Goal: Transaction & Acquisition: Purchase product/service

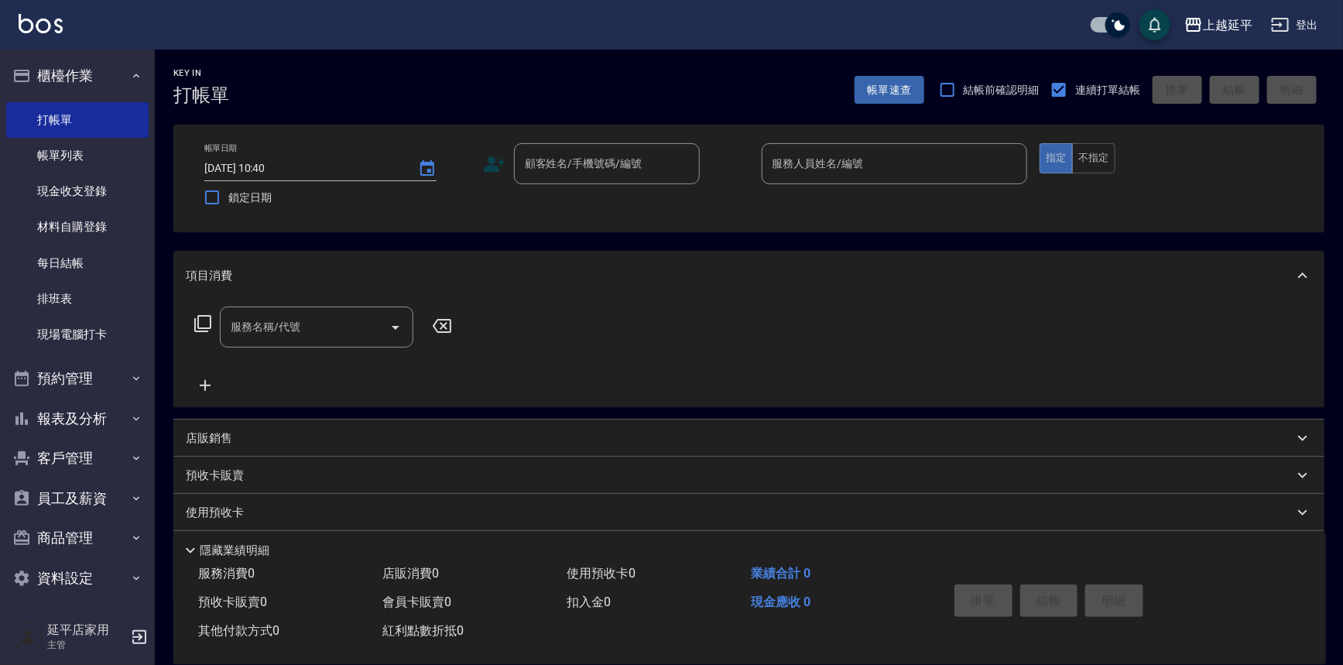
click at [90, 333] on link "現場電腦打卡" at bounding box center [77, 335] width 142 height 36
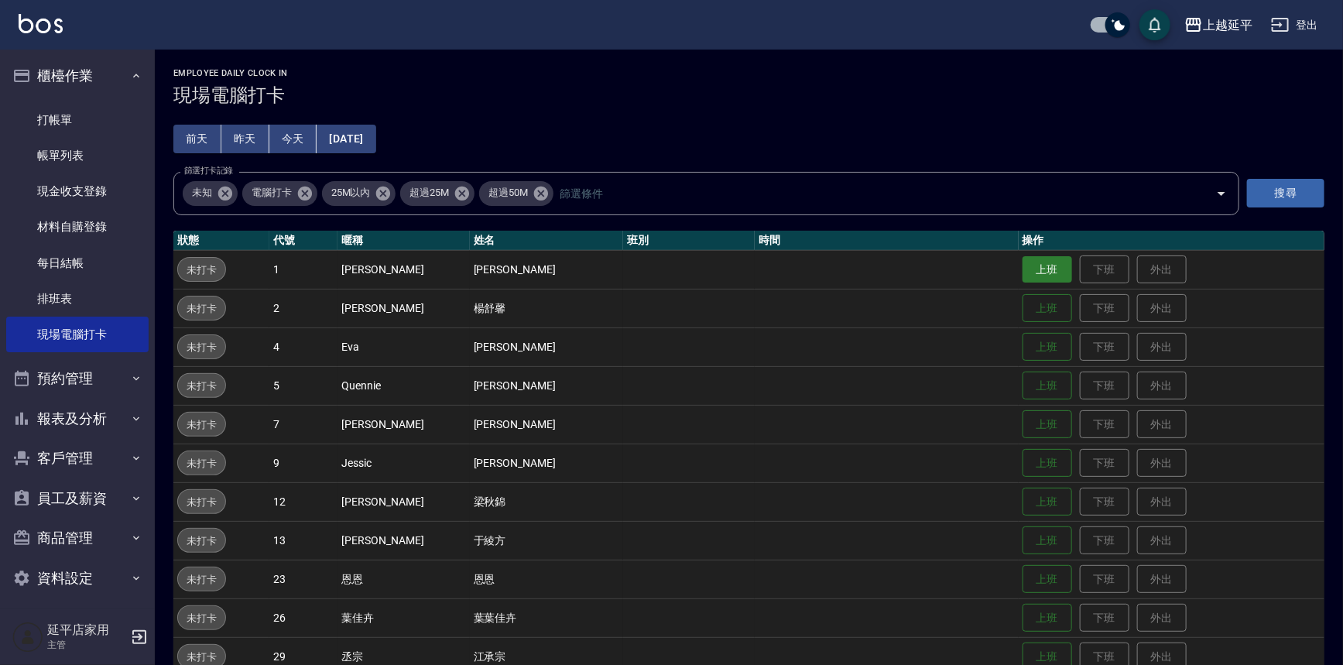
click at [1043, 272] on button "上班" at bounding box center [1048, 269] width 50 height 27
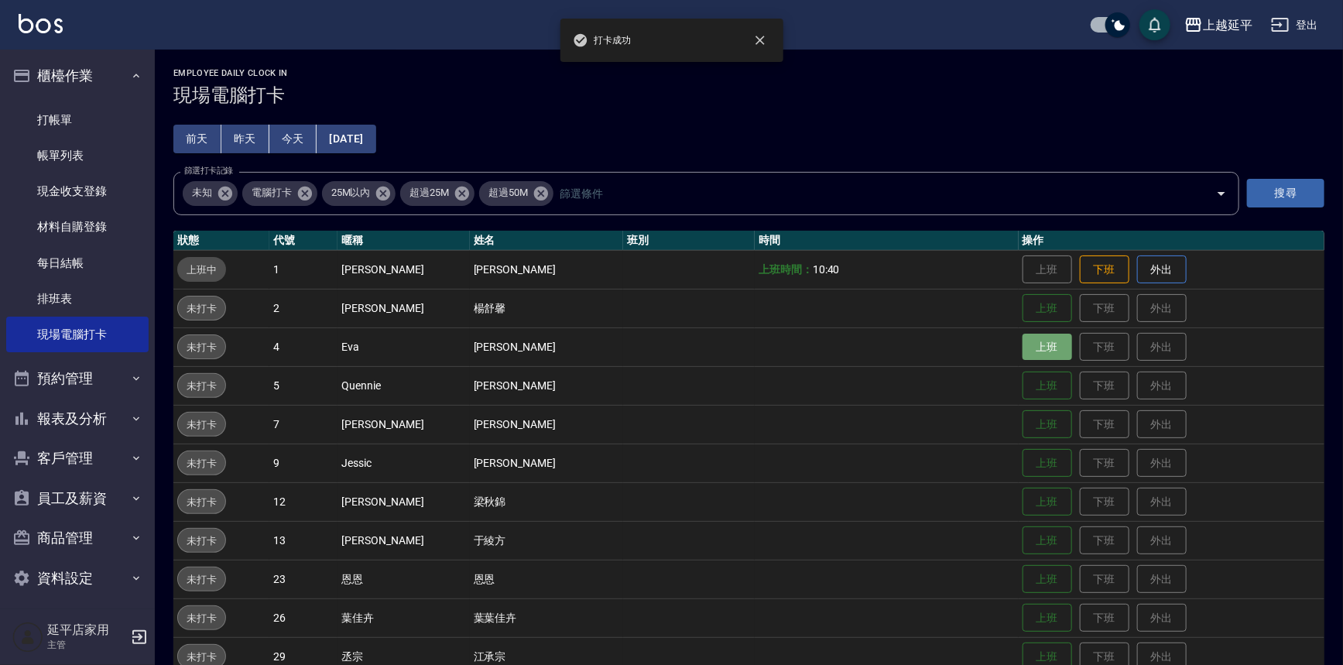
click at [1043, 348] on button "上班" at bounding box center [1048, 347] width 50 height 27
click at [1039, 501] on button "上班" at bounding box center [1048, 502] width 50 height 27
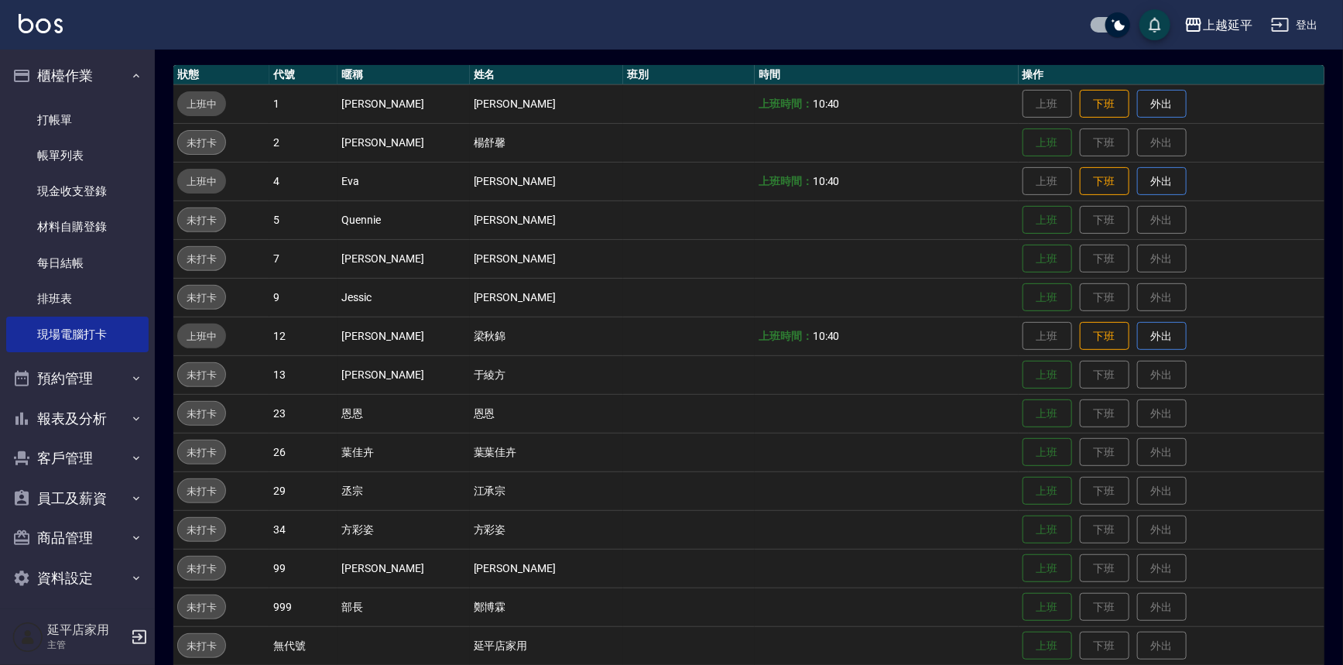
scroll to position [211, 0]
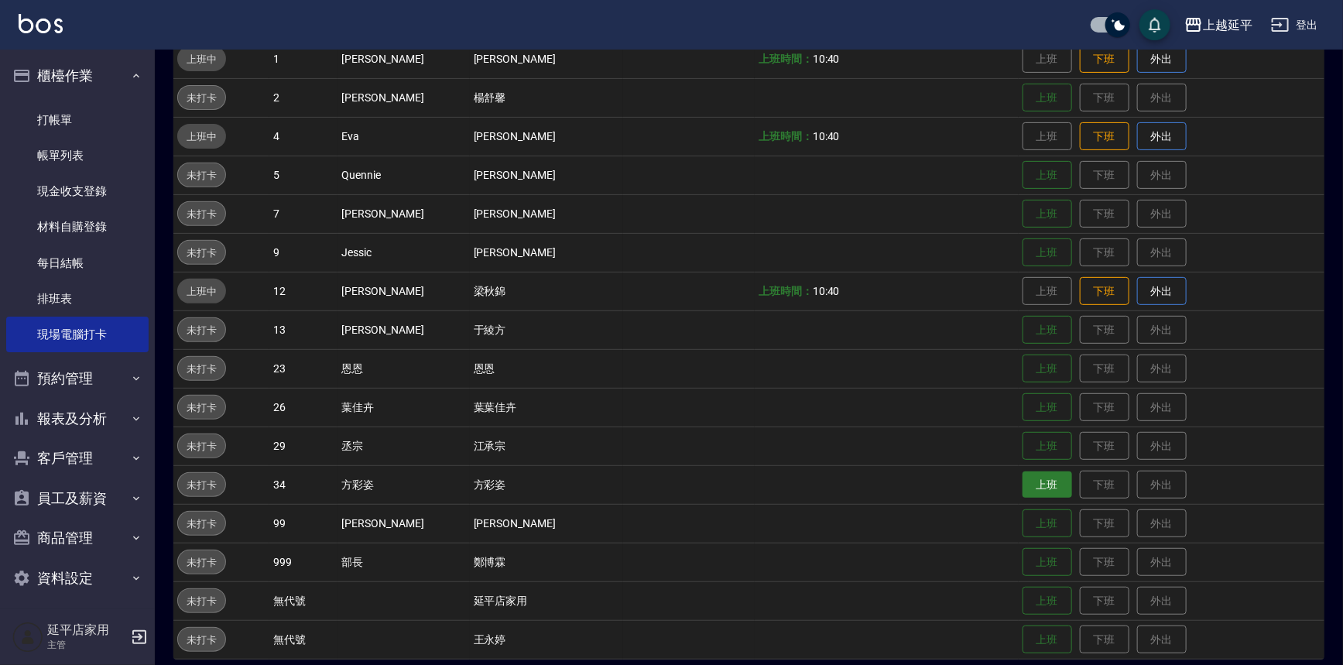
click at [1033, 471] on button "上班" at bounding box center [1048, 484] width 50 height 27
click at [967, 384] on tr "未打卡 23 恩[PERSON_NAME]恩 上班 下班 外出" at bounding box center [748, 368] width 1151 height 39
click at [718, 261] on tbody "上班中 1 [PERSON_NAME] [PERSON_NAME] 上班時間： 10:40 上班 下班 外出 未打卡 2 [PERSON_NAME] [PER…" at bounding box center [748, 348] width 1151 height 619
click at [220, 217] on span "未打卡" at bounding box center [201, 214] width 47 height 16
click at [222, 217] on span "未打卡" at bounding box center [201, 214] width 47 height 16
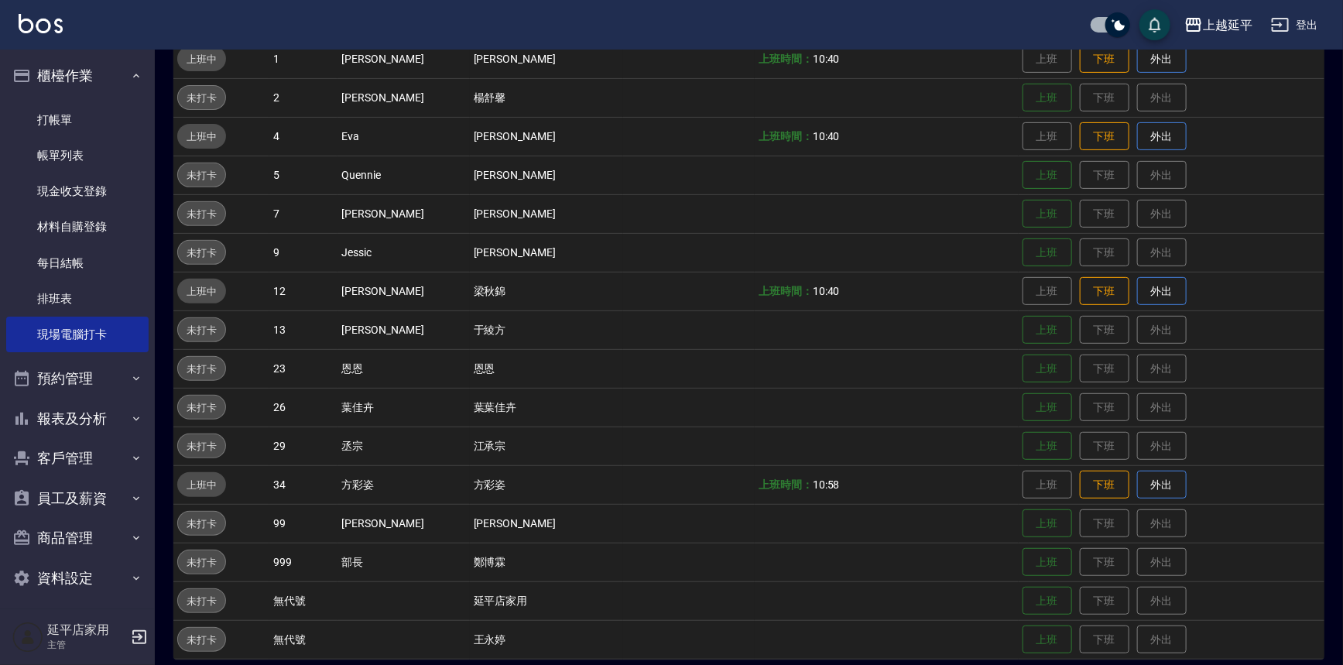
click at [223, 217] on span "未打卡" at bounding box center [201, 214] width 47 height 16
click at [225, 213] on div "未打卡" at bounding box center [201, 213] width 49 height 25
click at [226, 212] on td "未打卡" at bounding box center [221, 213] width 96 height 39
click at [227, 211] on td "未打卡" at bounding box center [221, 213] width 96 height 39
drag, startPoint x: 229, startPoint y: 209, endPoint x: 314, endPoint y: 196, distance: 86.2
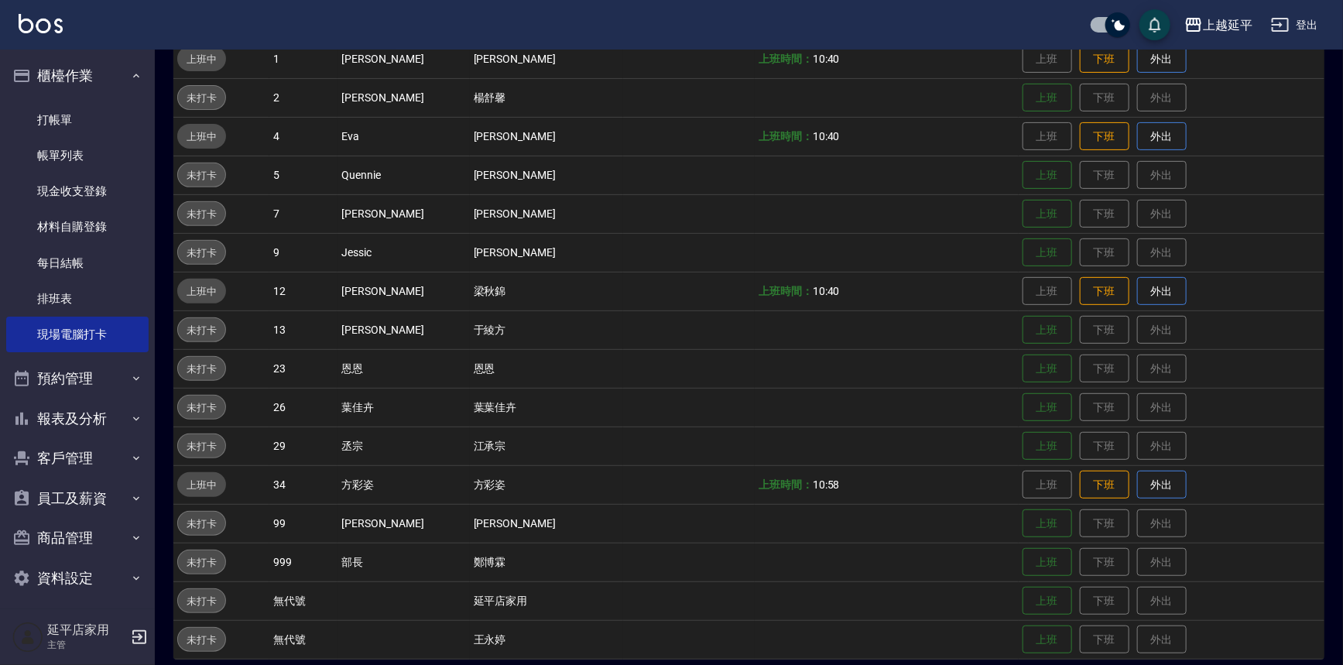
click at [313, 196] on tr "未打卡 7 [PERSON_NAME] [PERSON_NAME] 上班 下班 外出" at bounding box center [748, 213] width 1151 height 39
click at [314, 208] on td "7" at bounding box center [303, 213] width 68 height 39
click at [310, 214] on td "7" at bounding box center [303, 213] width 68 height 39
click at [310, 217] on td "7" at bounding box center [303, 213] width 68 height 39
click at [1023, 365] on button "上班" at bounding box center [1048, 368] width 50 height 27
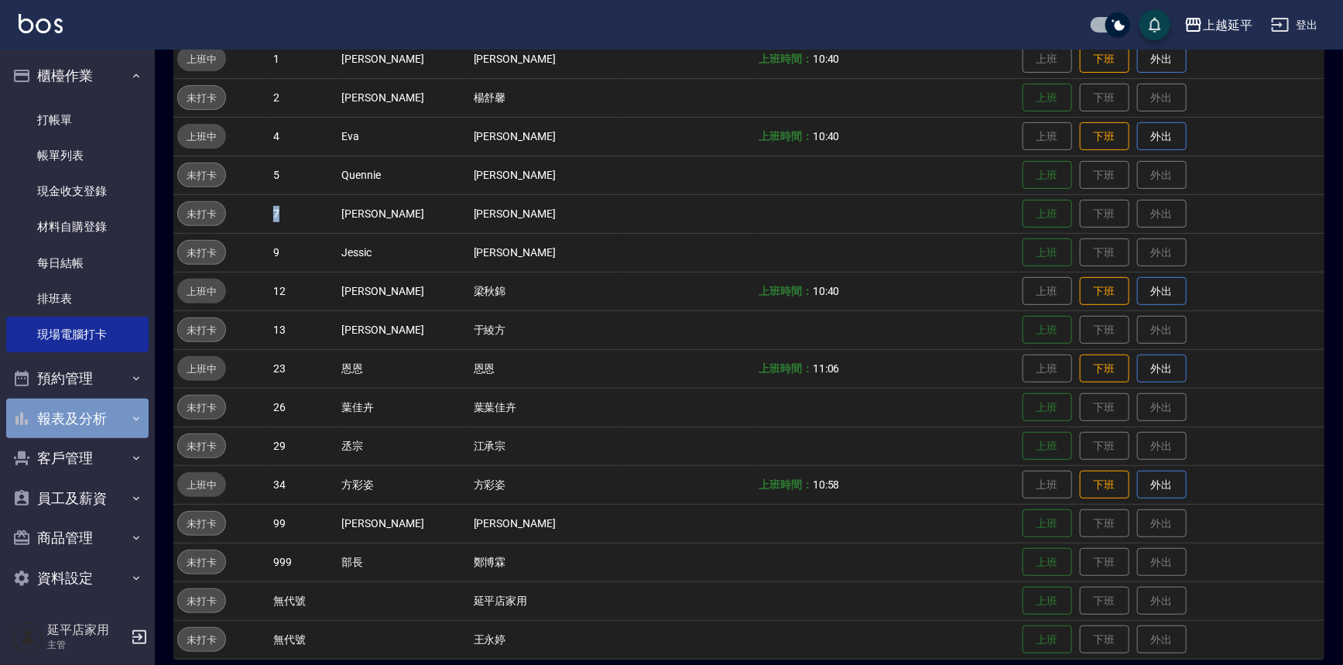
click at [105, 403] on button "報表及分析" at bounding box center [77, 419] width 142 height 40
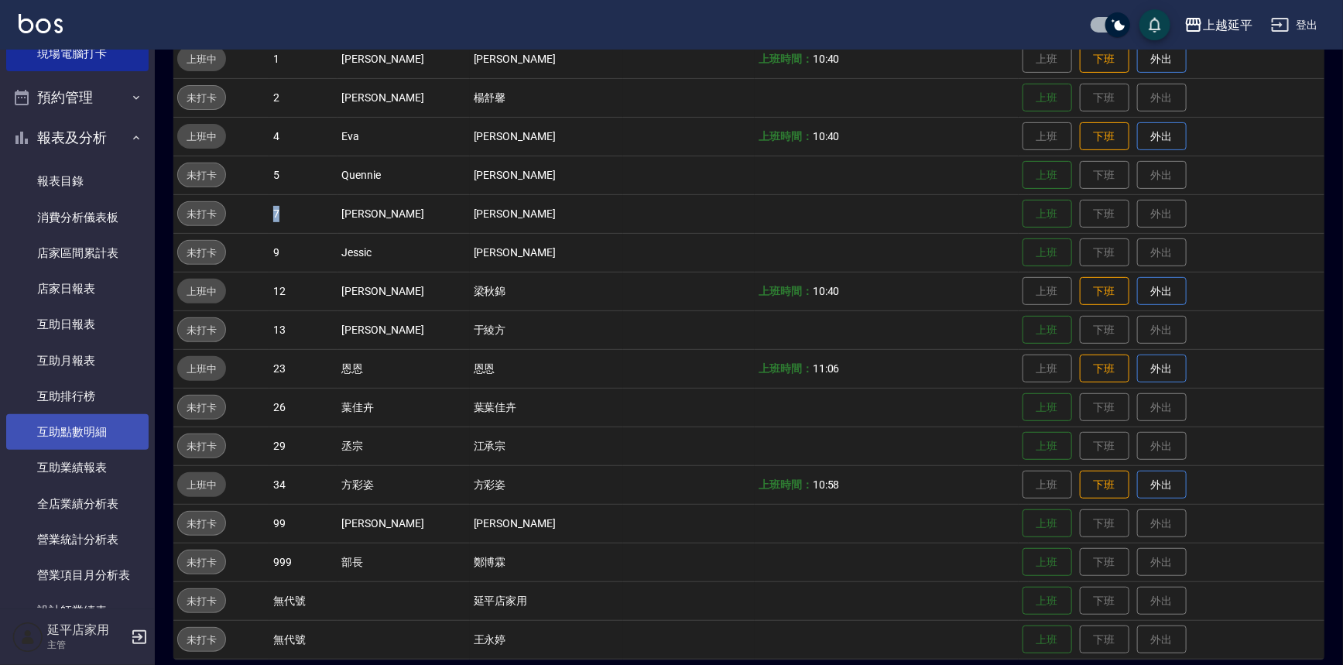
scroll to position [492, 0]
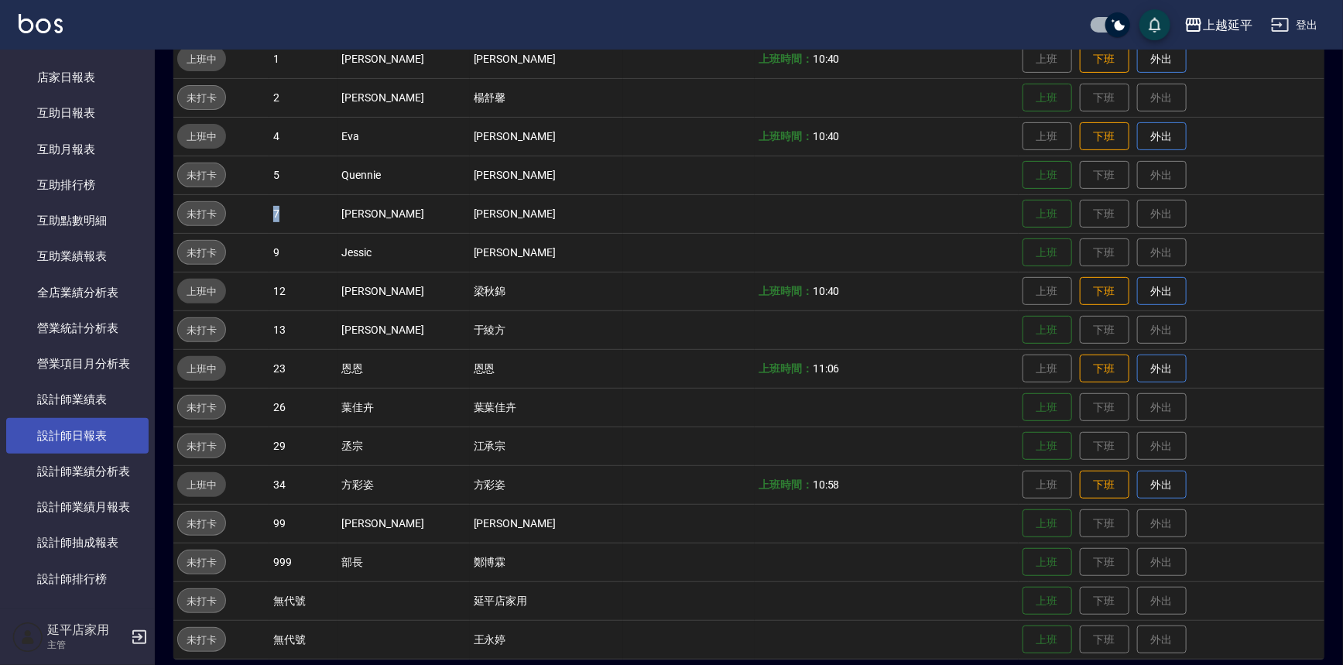
click at [94, 434] on link "設計師日報表" at bounding box center [77, 436] width 142 height 36
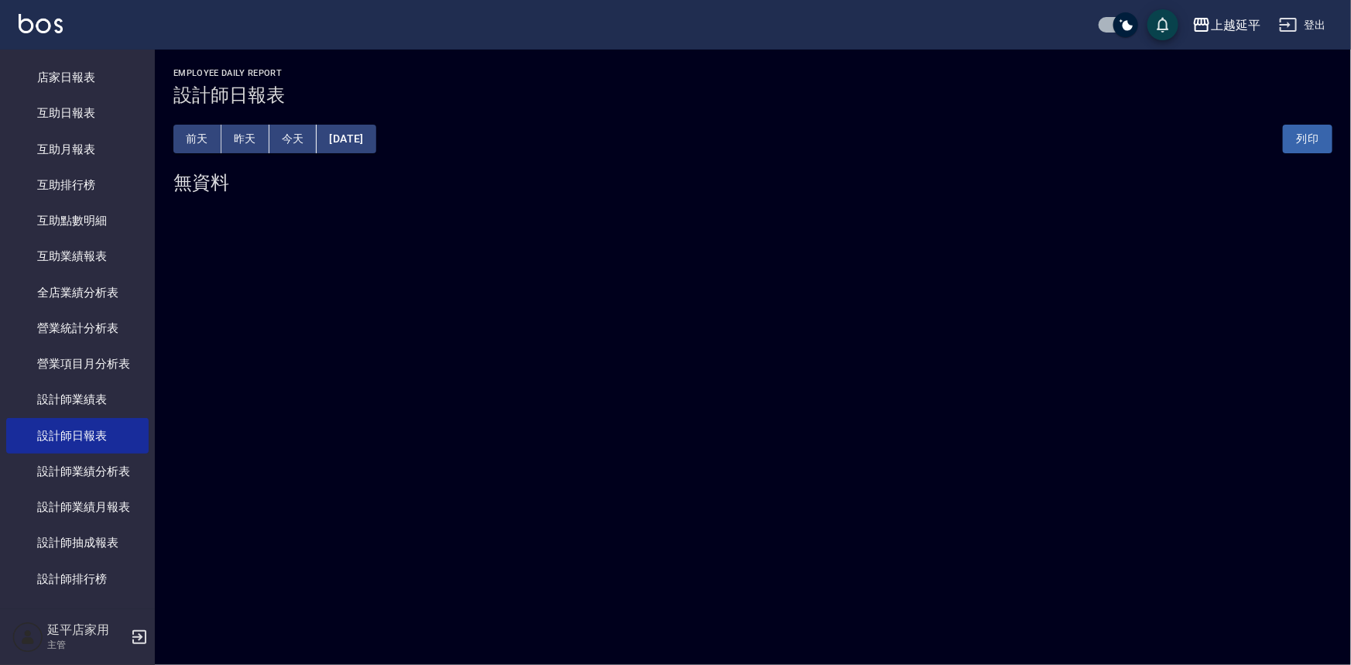
click at [375, 136] on button "[DATE]" at bounding box center [346, 139] width 59 height 29
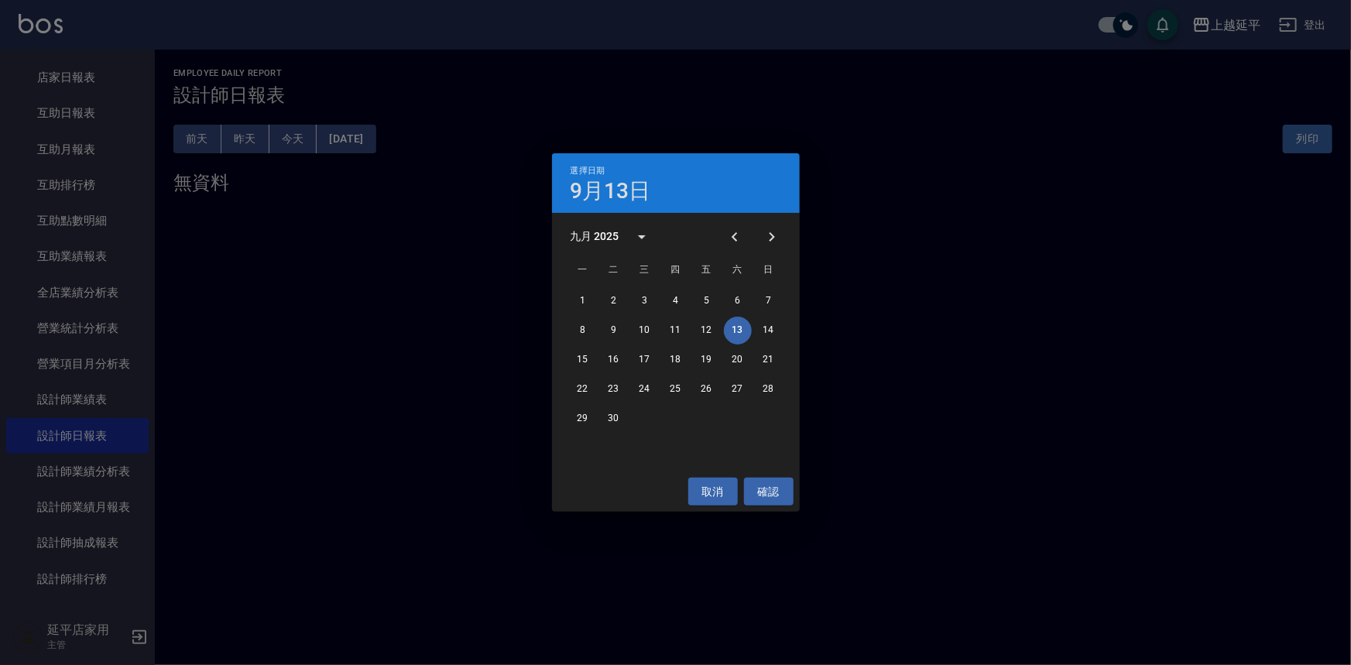
click at [1335, 65] on div "選擇日期 9月13日 九月 2025 一 二 三 四 五 六 日 1 2 3 4 5 6 7 8 9 10 11 12 13 14 15 16 17 18 1…" at bounding box center [675, 332] width 1351 height 665
click at [1337, 61] on div "選擇日期 9月13日 九月 2025 一 二 三 四 五 六 日 1 2 3 4 5 6 7 8 9 10 11 12 13 14 15 16 17 18 1…" at bounding box center [675, 332] width 1351 height 665
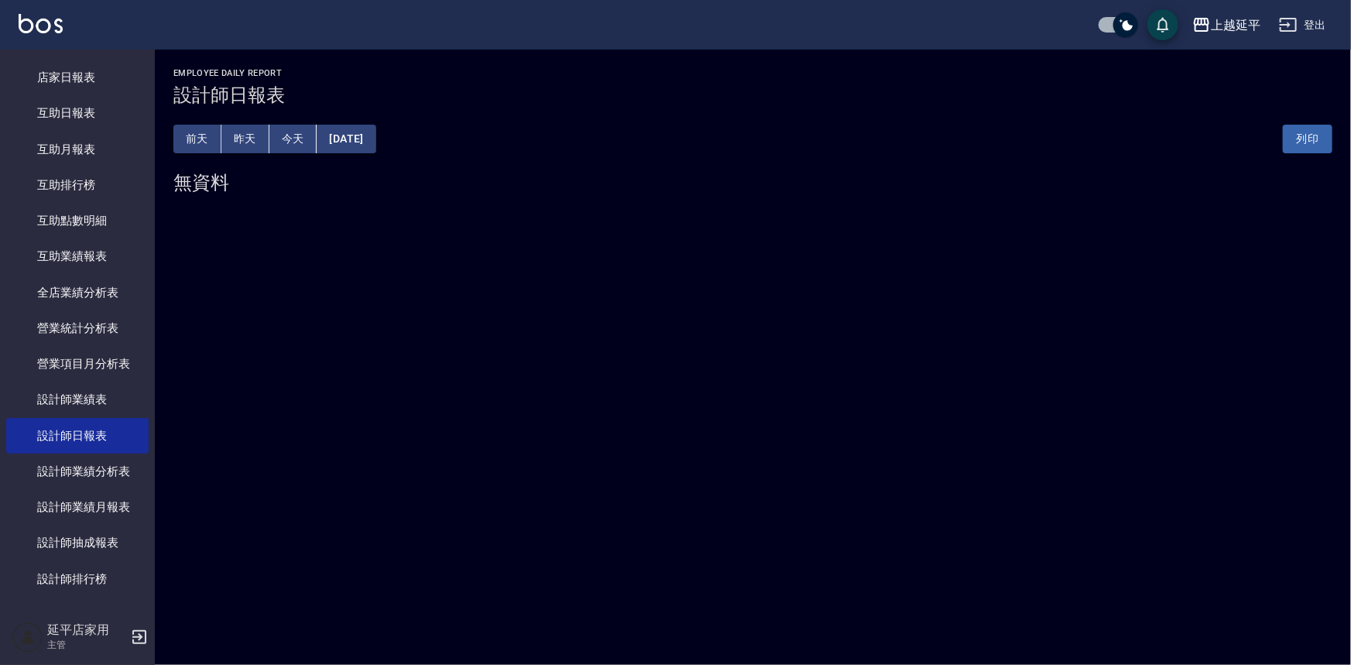
click at [360, 137] on button "[DATE]" at bounding box center [346, 139] width 59 height 29
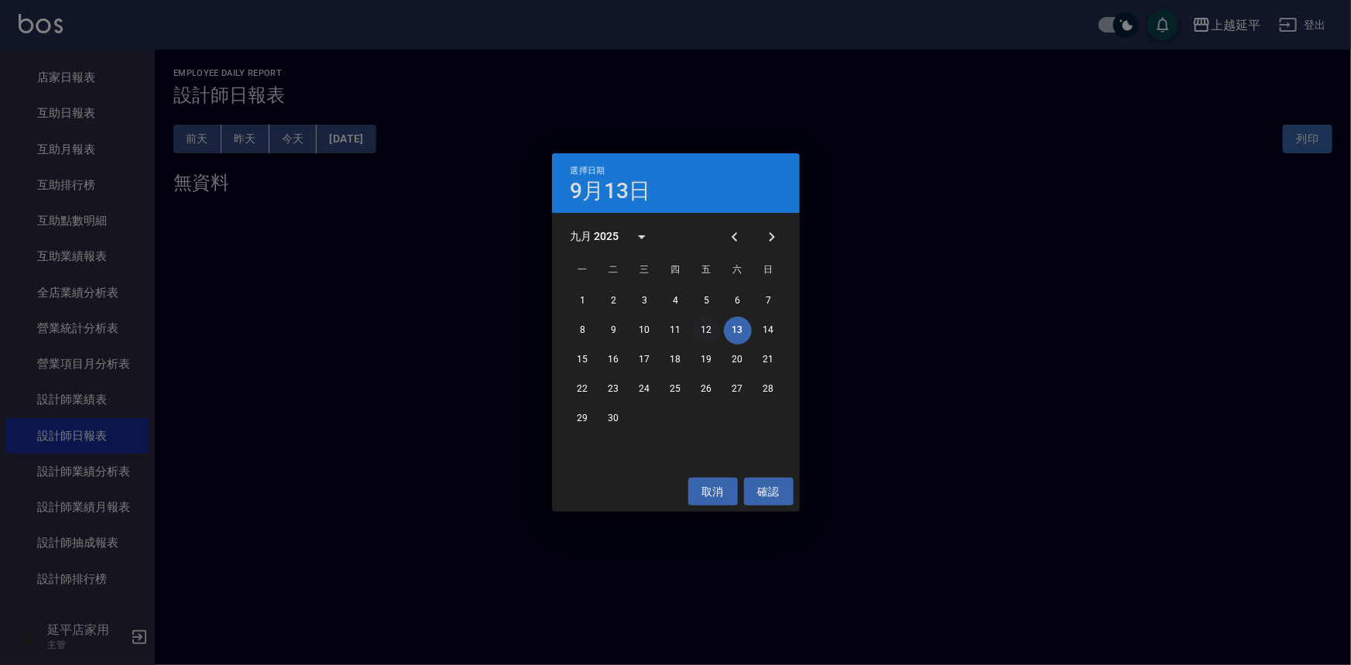
click at [706, 333] on button "12" at bounding box center [707, 331] width 28 height 28
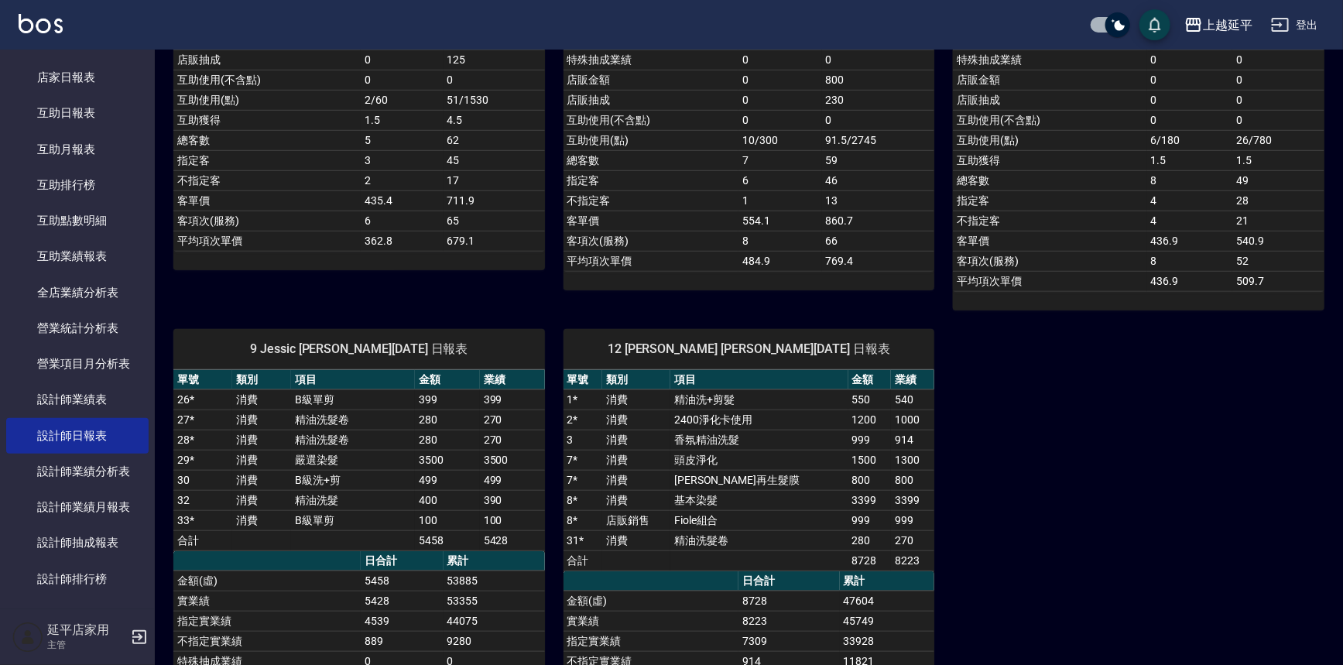
scroll to position [633, 0]
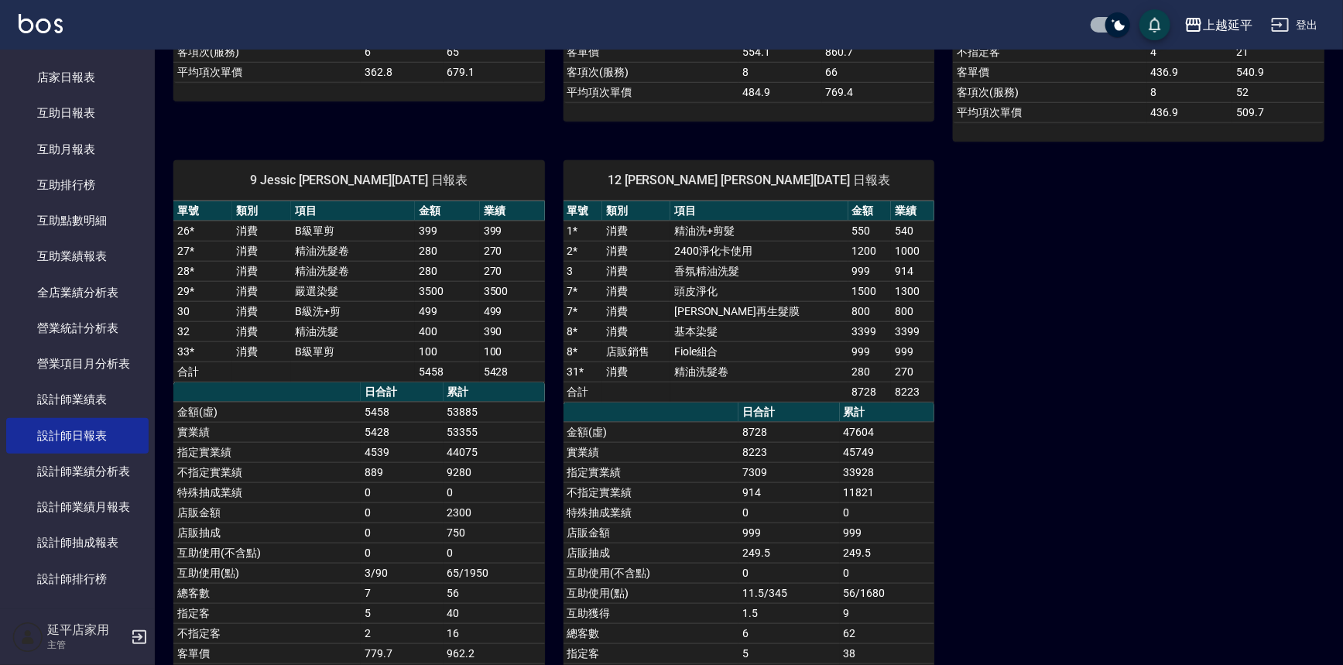
drag, startPoint x: 738, startPoint y: 420, endPoint x: 680, endPoint y: 420, distance: 58.1
click at [680, 422] on td "金額(虛)" at bounding box center [652, 432] width 176 height 20
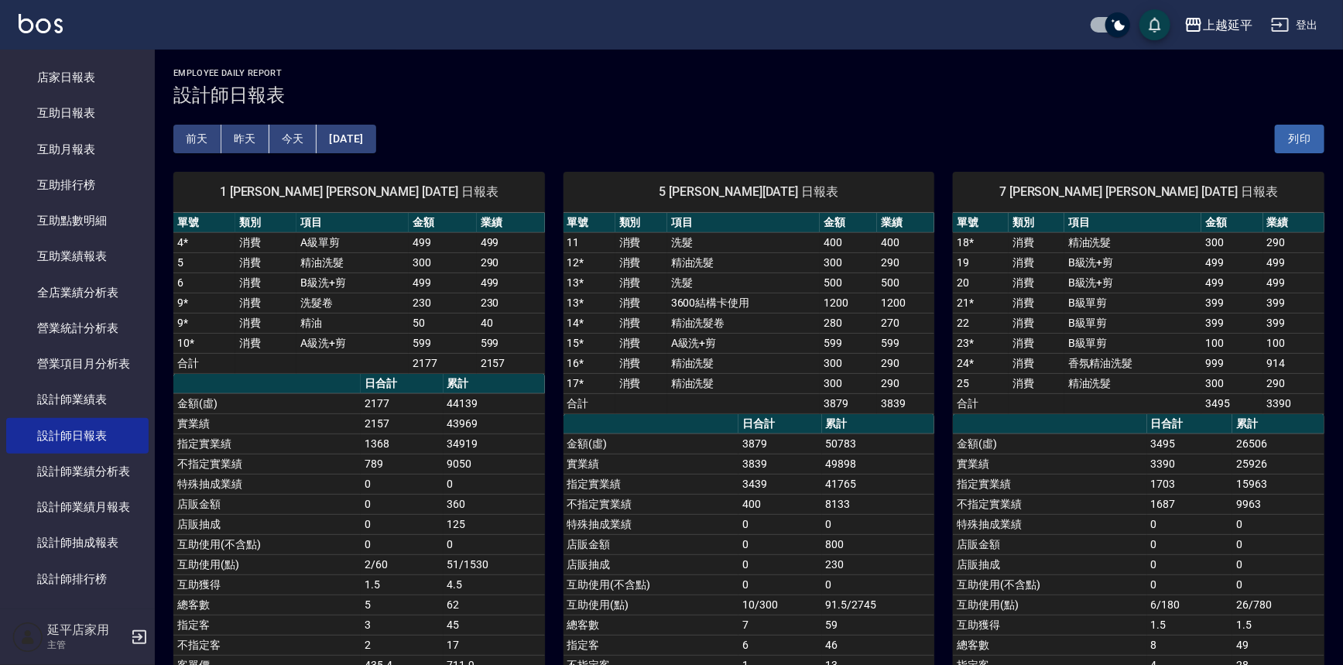
scroll to position [0, 0]
click at [375, 142] on button "[DATE]" at bounding box center [346, 139] width 59 height 29
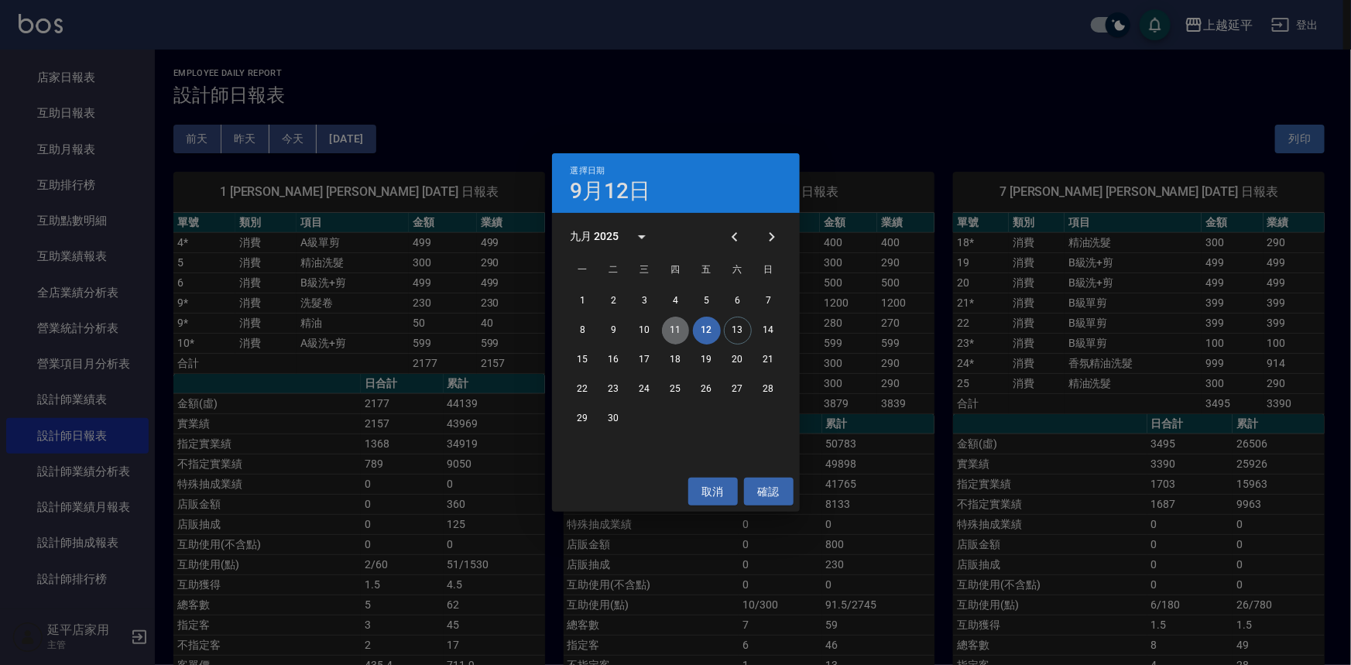
click at [681, 331] on button "11" at bounding box center [676, 331] width 28 height 28
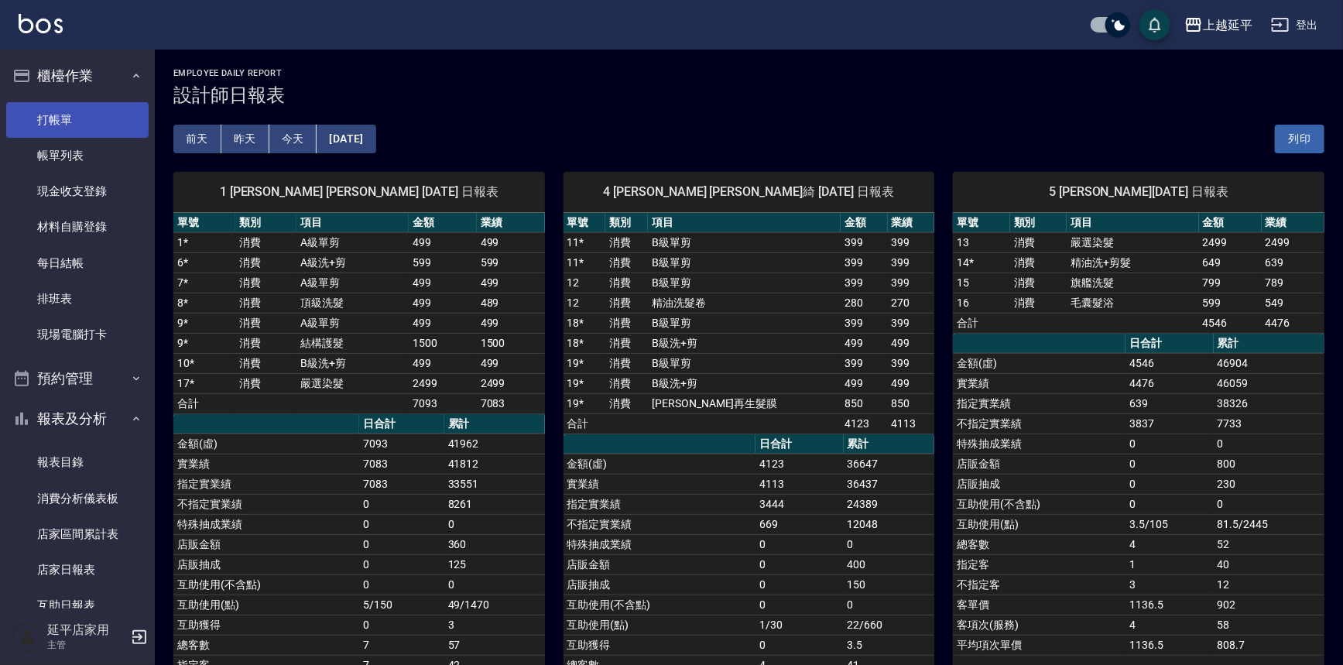
click at [51, 125] on link "打帳單" at bounding box center [77, 120] width 142 height 36
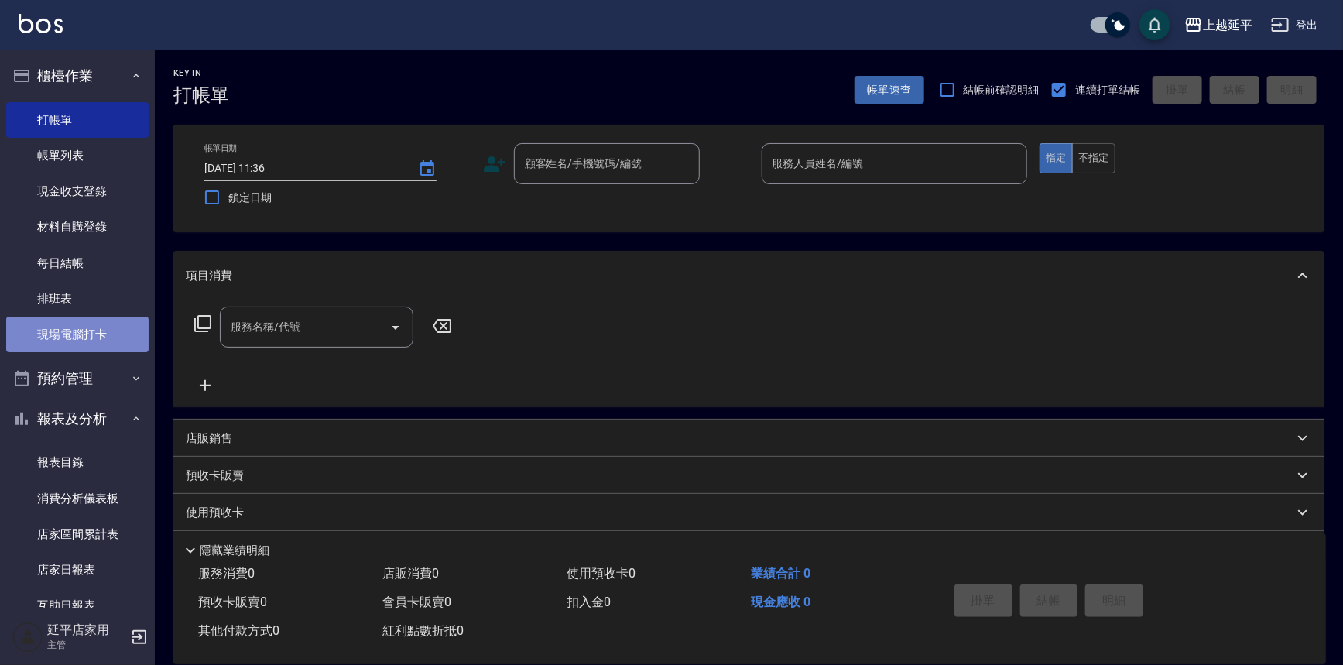
click at [81, 327] on link "現場電腦打卡" at bounding box center [77, 335] width 142 height 36
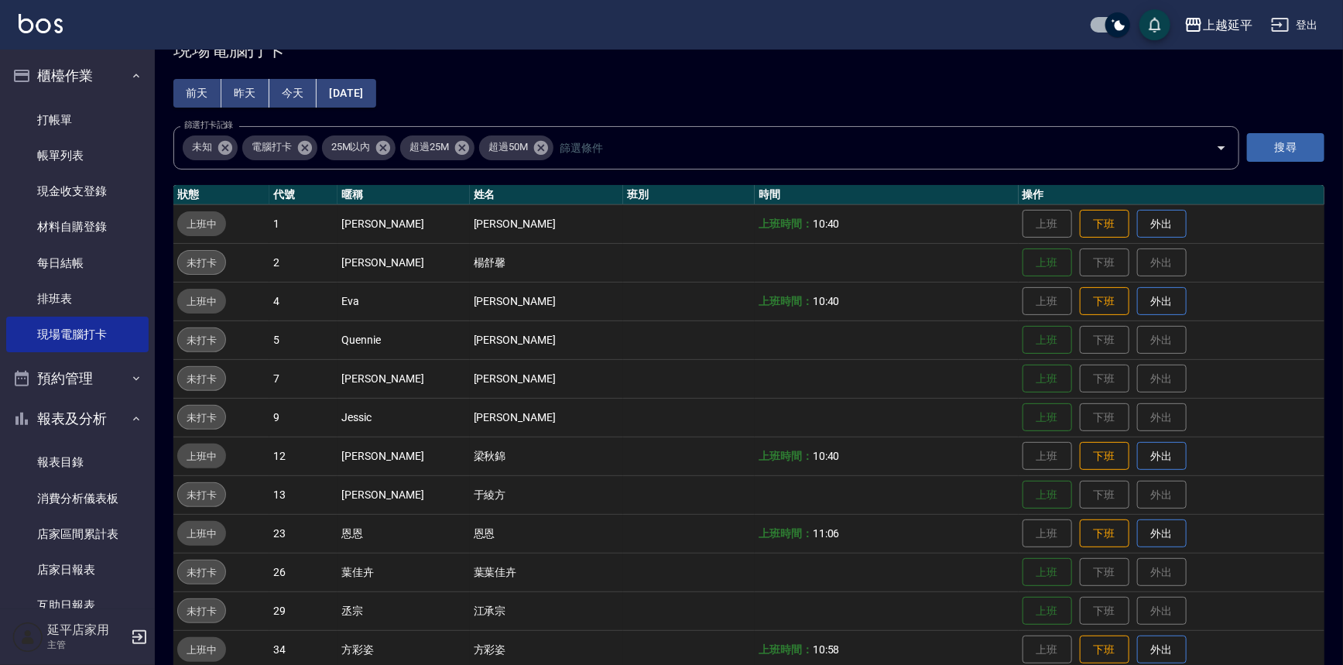
scroll to position [70, 0]
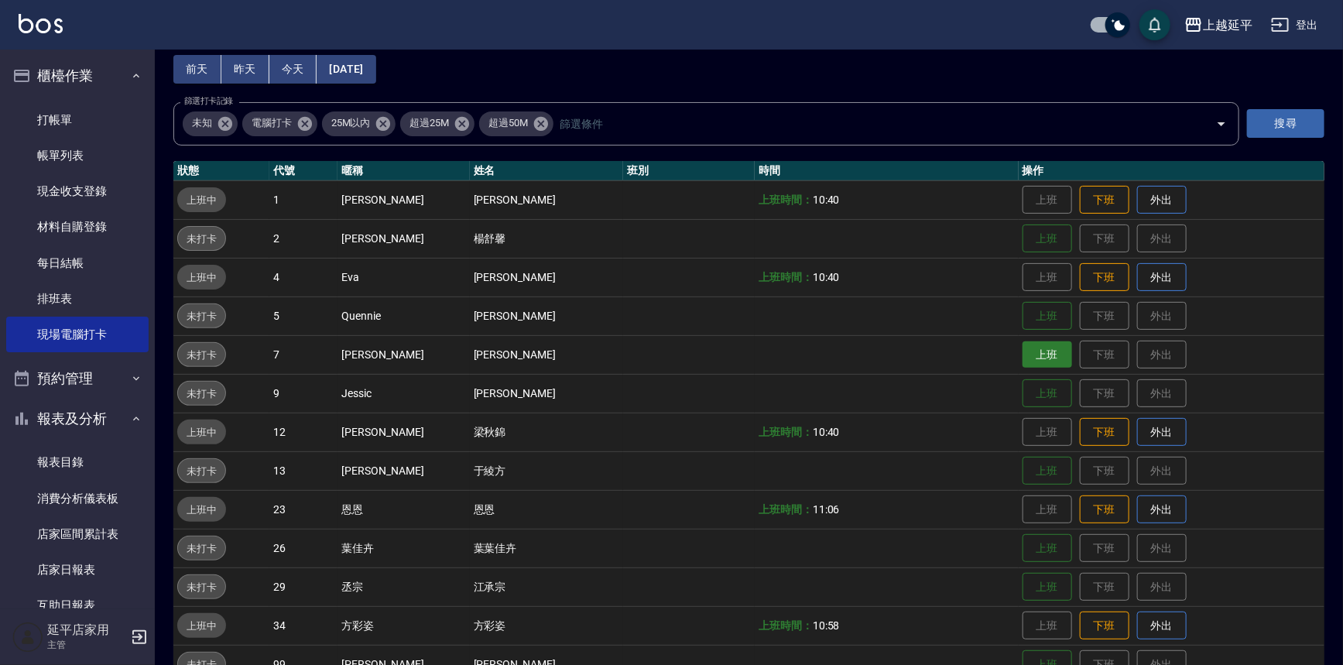
click at [1023, 348] on button "上班" at bounding box center [1048, 354] width 50 height 27
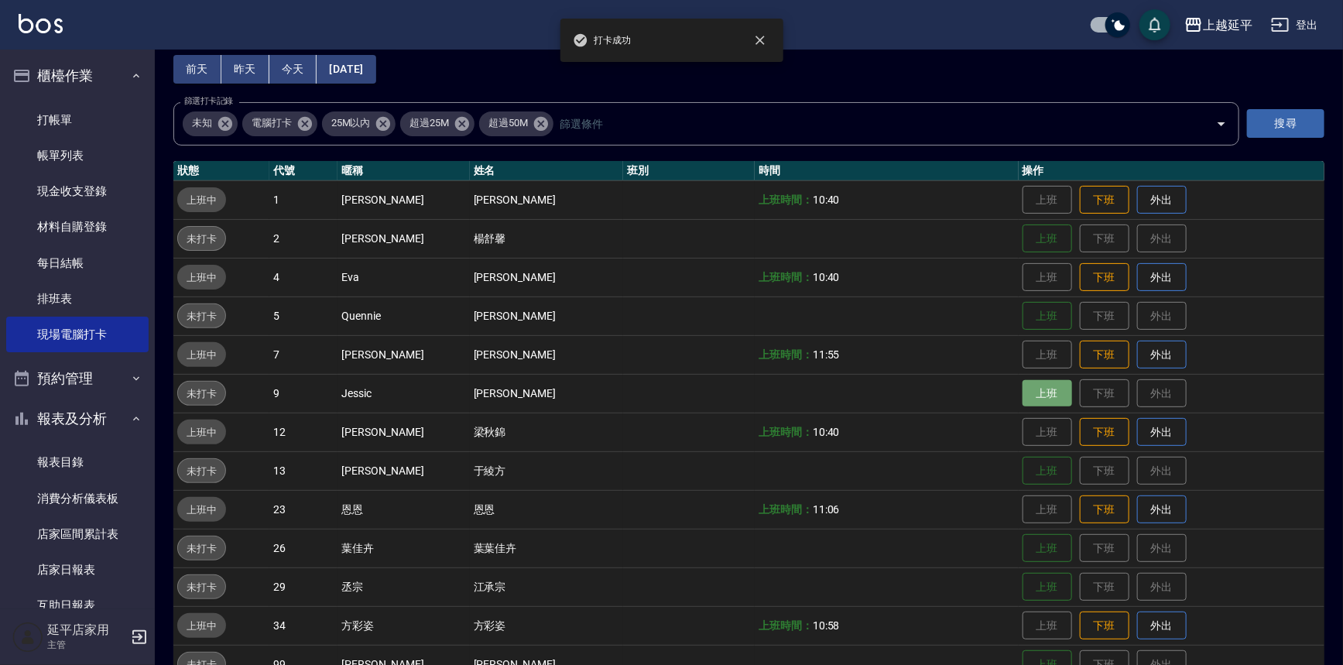
click at [1029, 384] on button "上班" at bounding box center [1048, 393] width 50 height 27
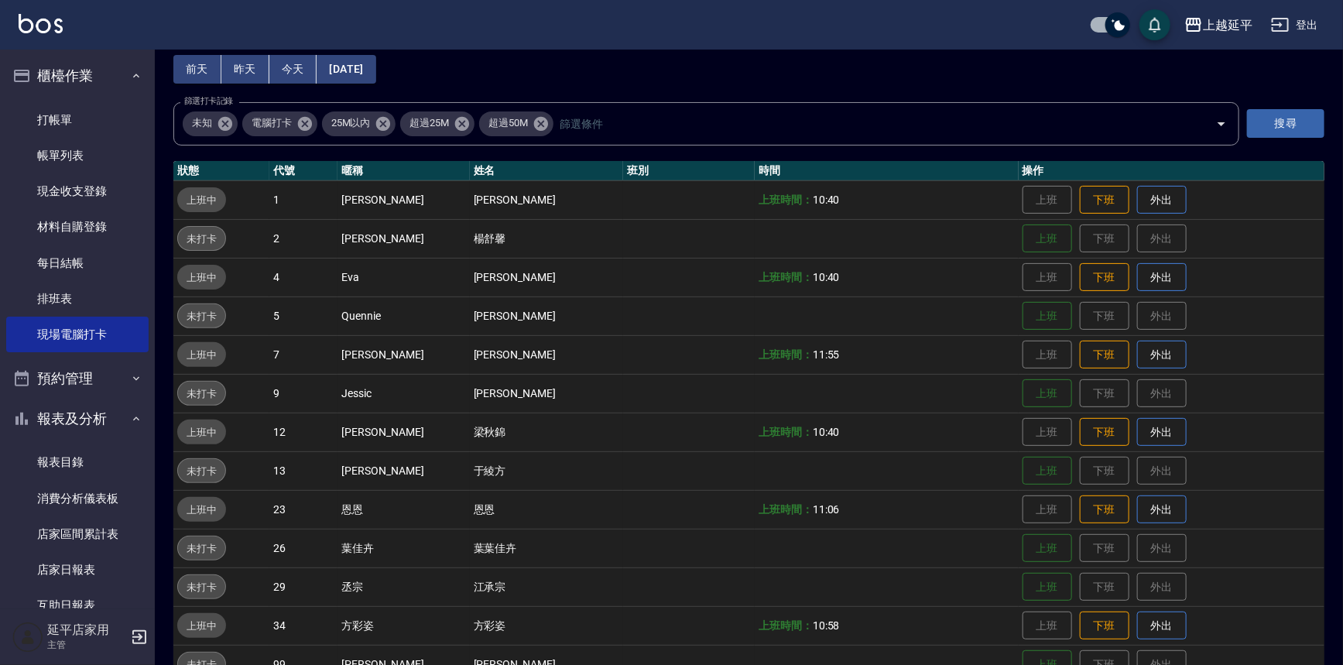
click at [900, 325] on td at bounding box center [887, 316] width 264 height 39
click at [1031, 386] on button "上班" at bounding box center [1048, 393] width 50 height 27
click at [45, 120] on link "打帳單" at bounding box center [77, 120] width 142 height 36
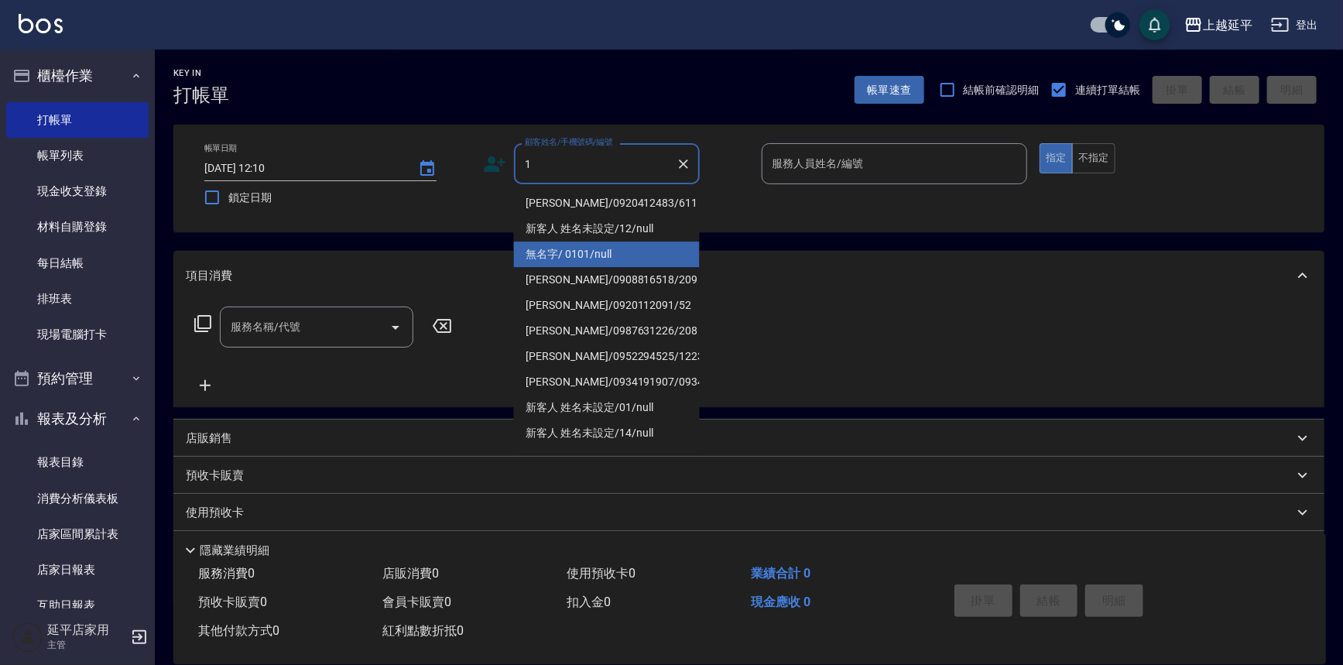
click at [560, 253] on li "無名字/ 0101/null" at bounding box center [607, 255] width 186 height 26
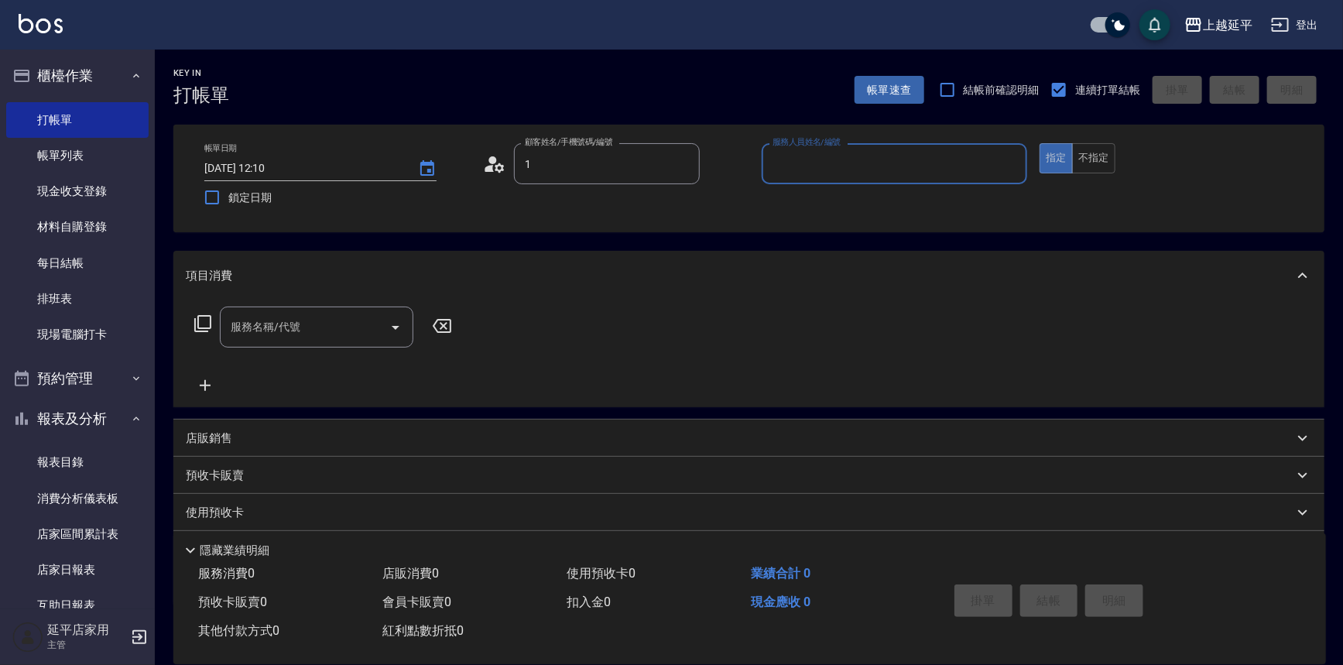
type input "無名字/ 0101/null"
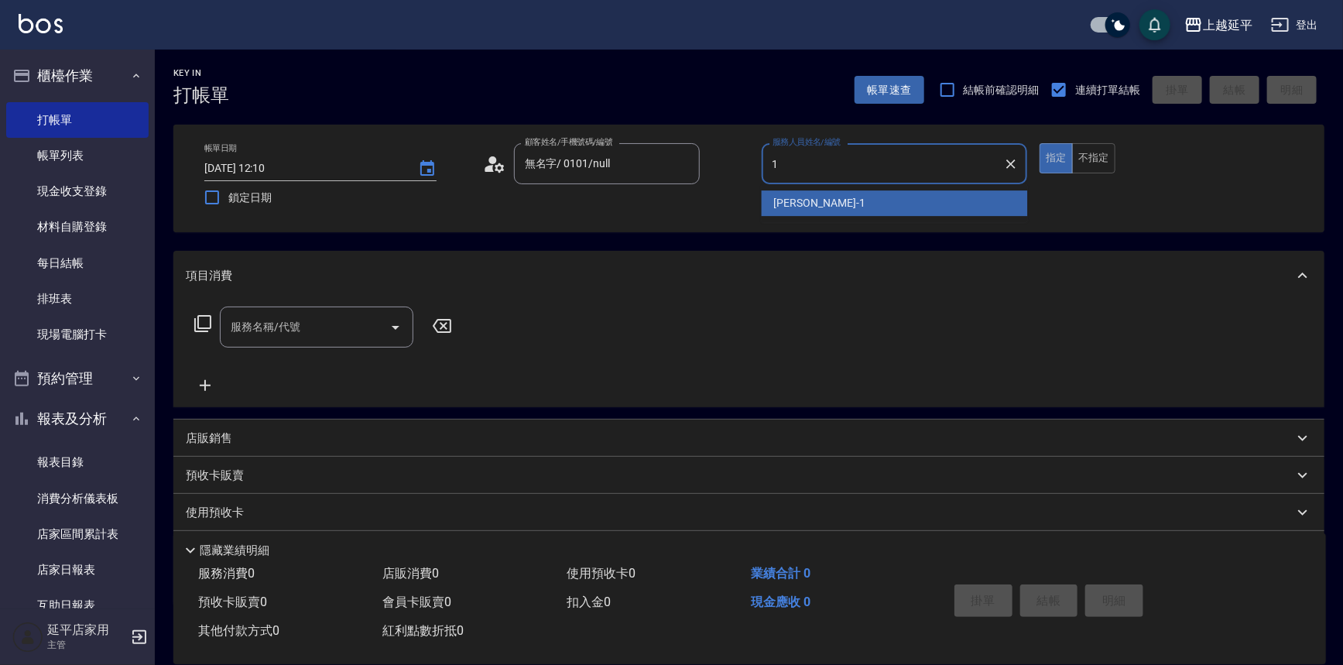
click at [766, 206] on div "[PERSON_NAME]-1" at bounding box center [895, 203] width 266 height 26
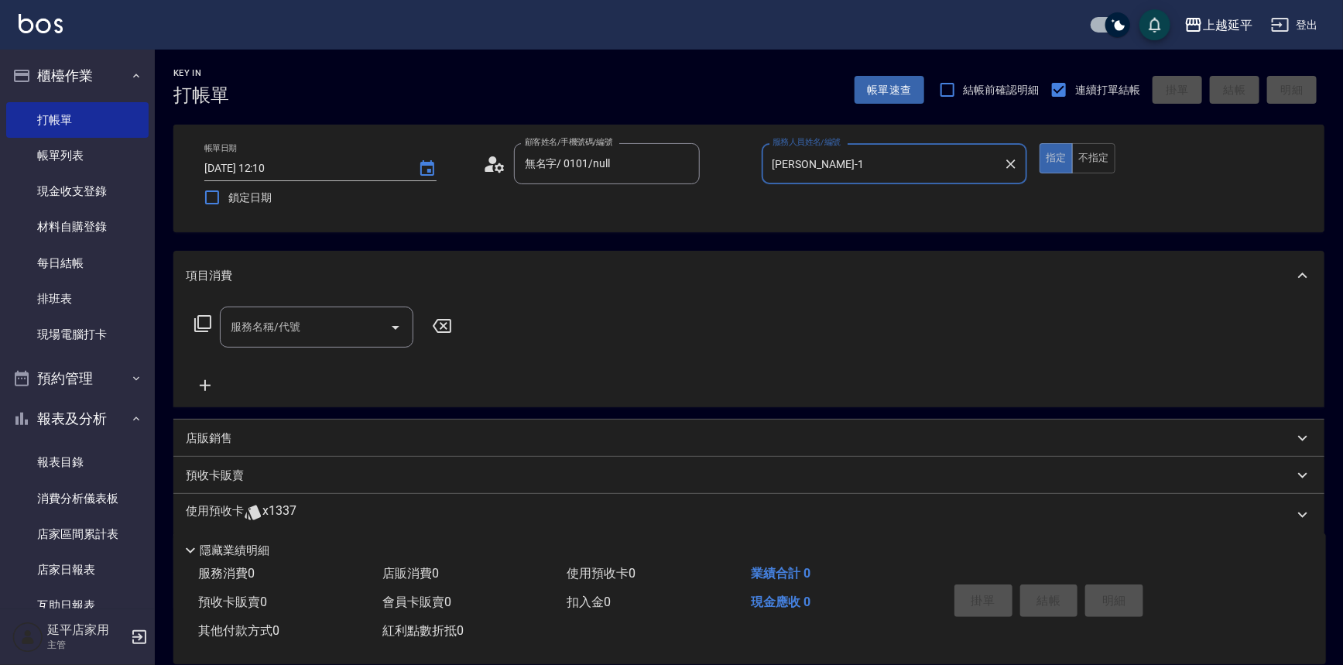
click at [398, 321] on icon "Open" at bounding box center [395, 327] width 19 height 19
type input "[PERSON_NAME]-1"
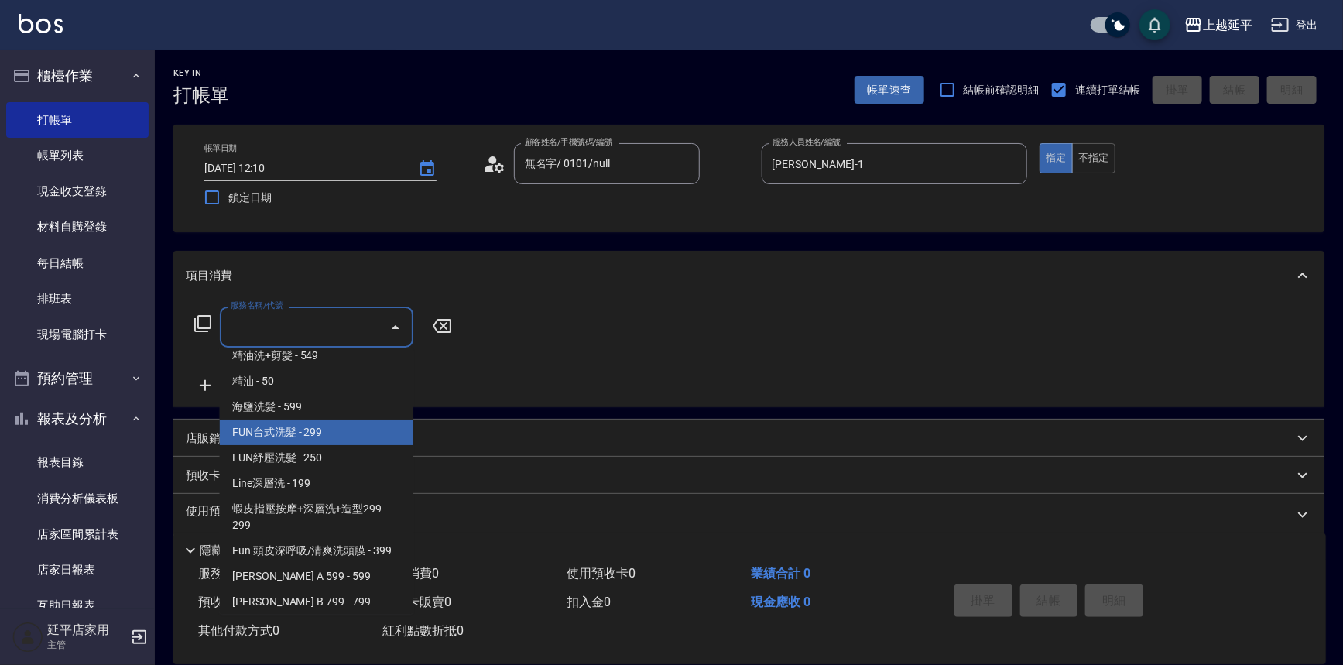
scroll to position [281, 0]
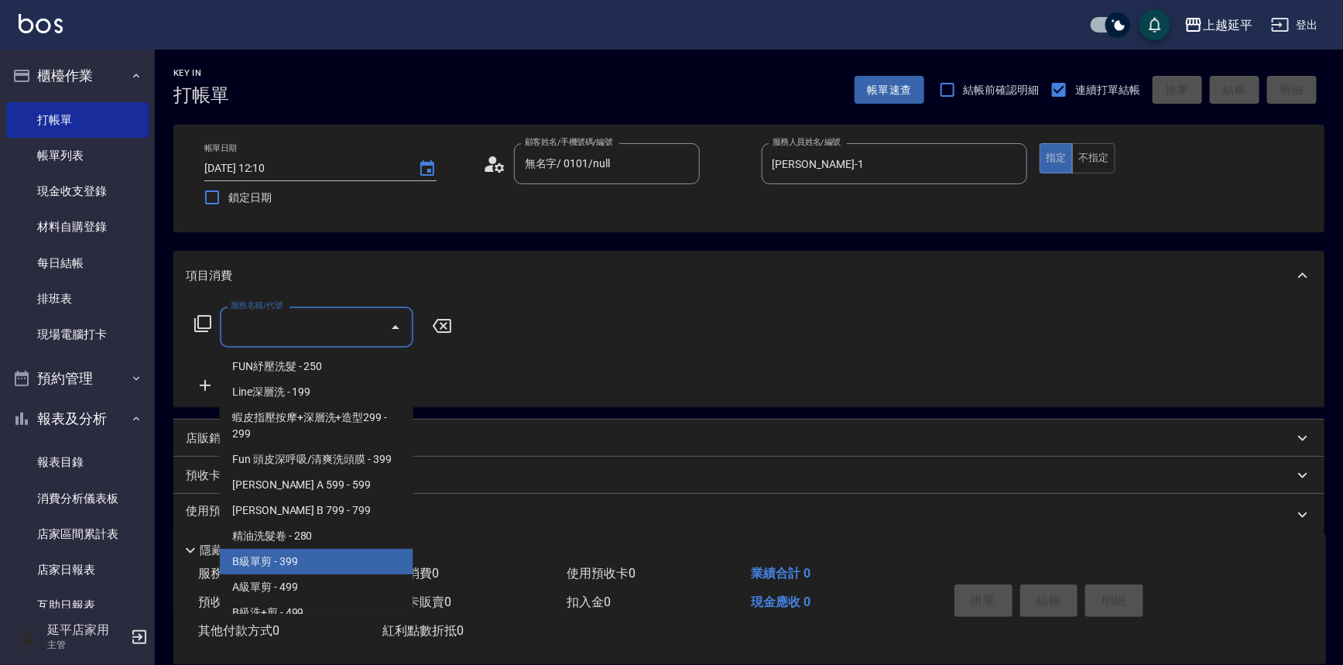
click at [340, 561] on span "B級單剪 - 399" at bounding box center [317, 562] width 194 height 26
type input "B級單剪(201)"
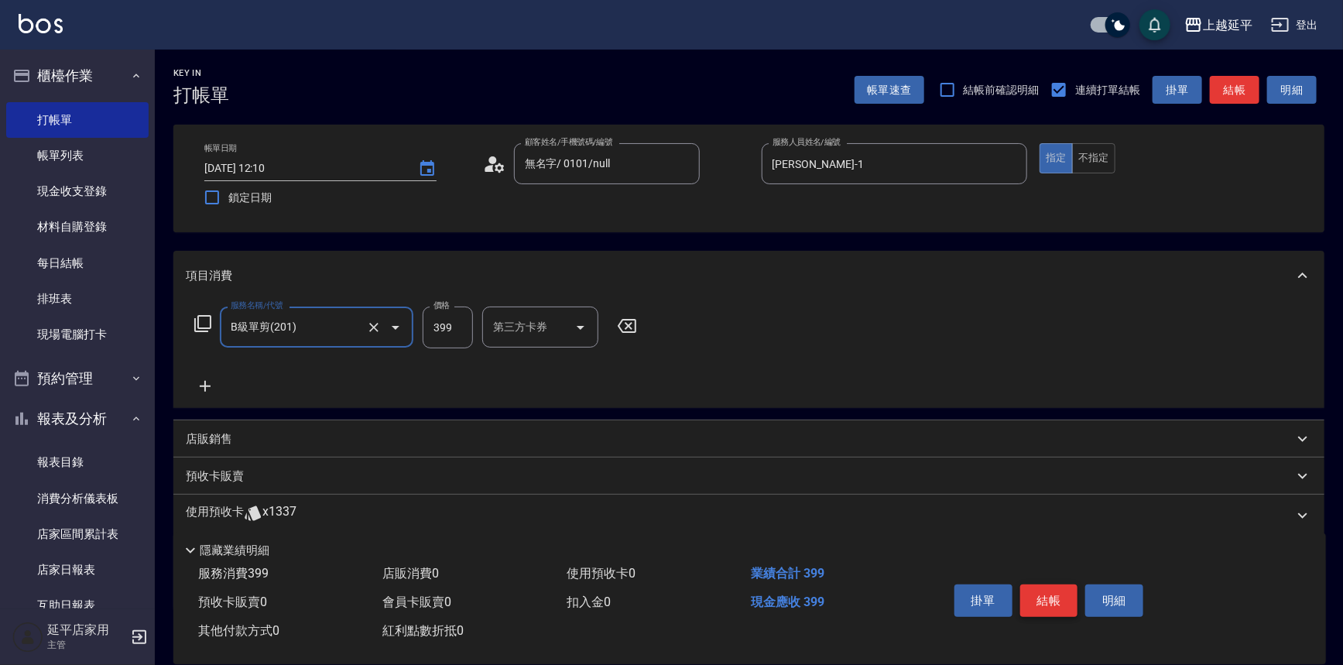
click at [1042, 603] on button "結帳" at bounding box center [1049, 601] width 58 height 33
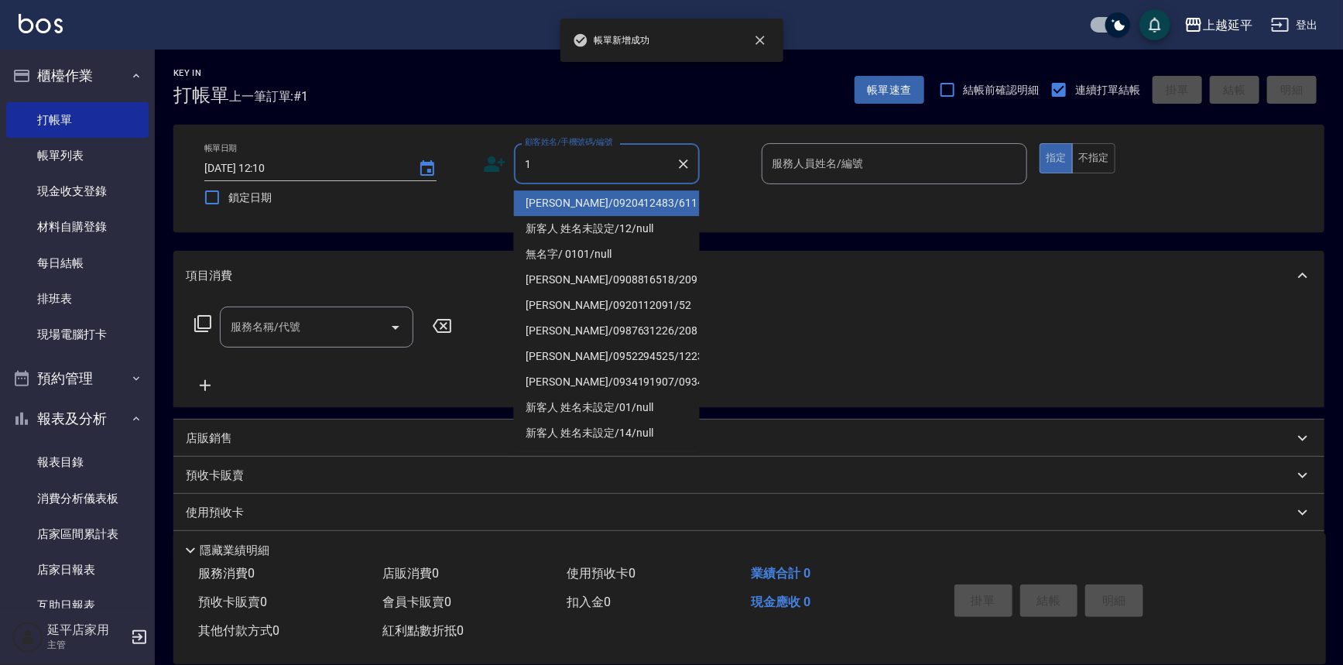
click at [555, 201] on li "[PERSON_NAME]/0920412483/611" at bounding box center [607, 203] width 186 height 26
type input "[PERSON_NAME]/0920412483/611"
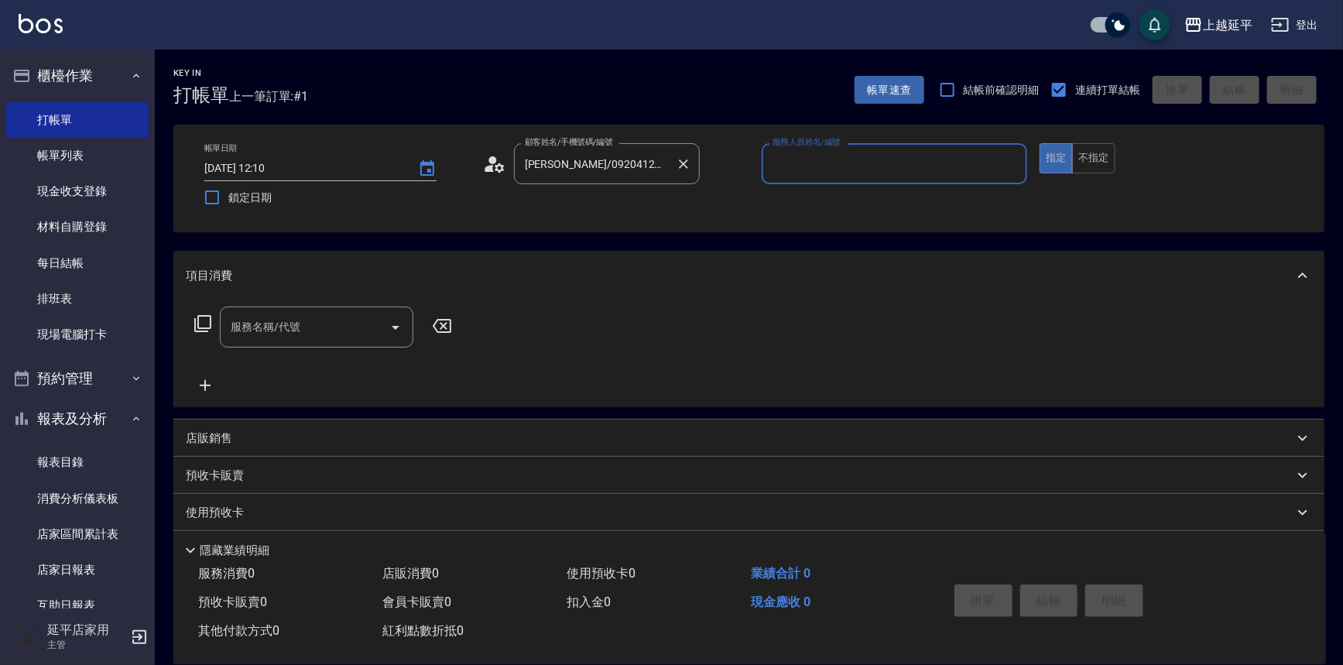
type input "Jessic-9"
click at [558, 178] on div "[PERSON_NAME]/0920412483/611 顧客姓名/手機號碼/編號" at bounding box center [607, 163] width 186 height 41
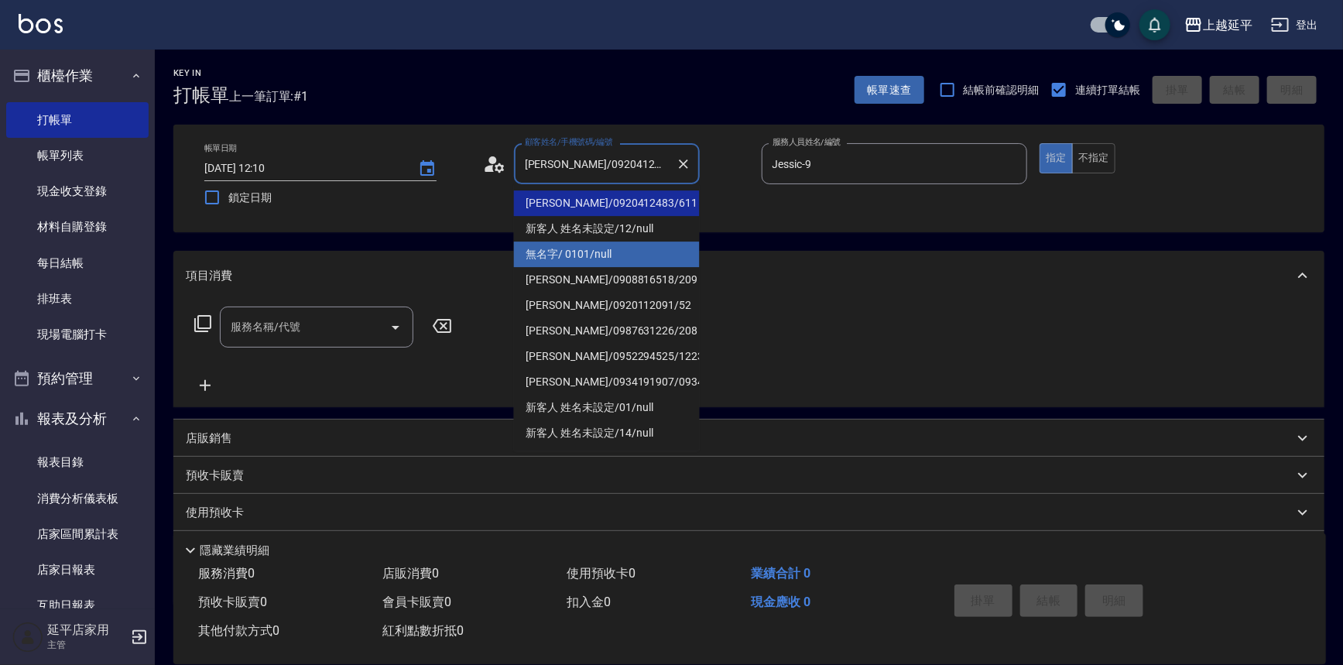
click at [569, 252] on li "無名字/ 0101/null" at bounding box center [607, 255] width 186 height 26
type input "無名字/ 0101/null"
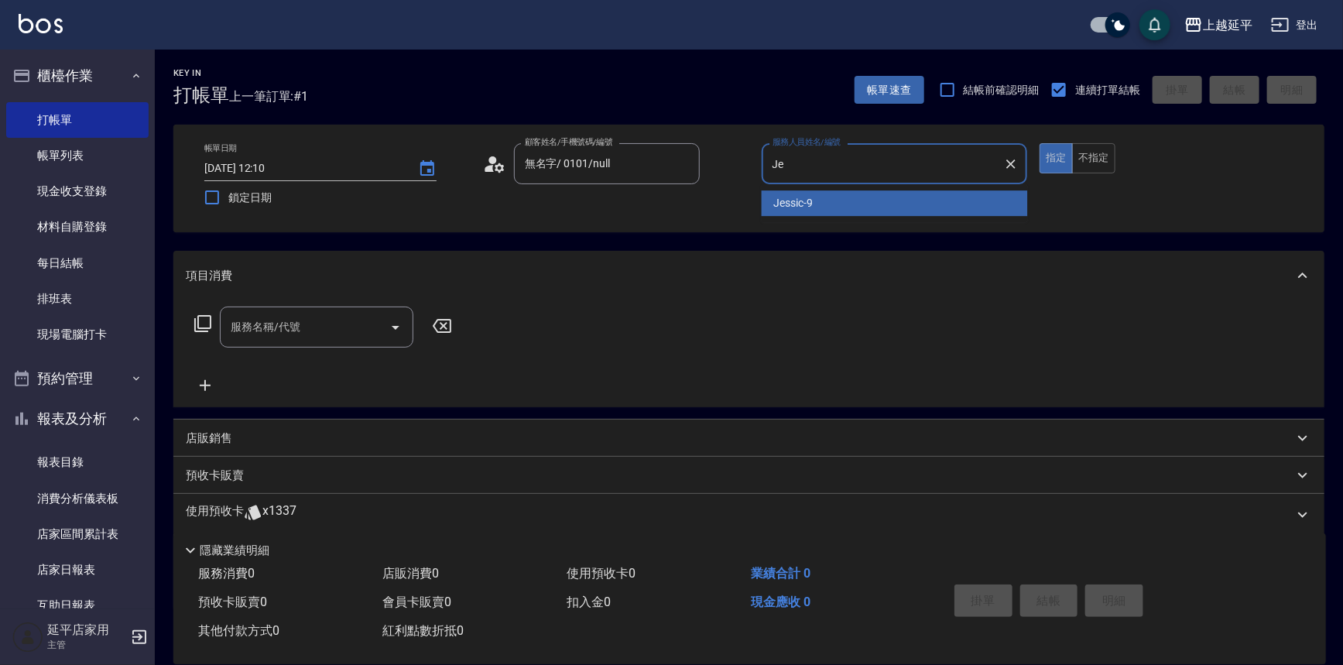
type input "J"
click at [807, 202] on span "[PERSON_NAME]-1" at bounding box center [819, 203] width 91 height 16
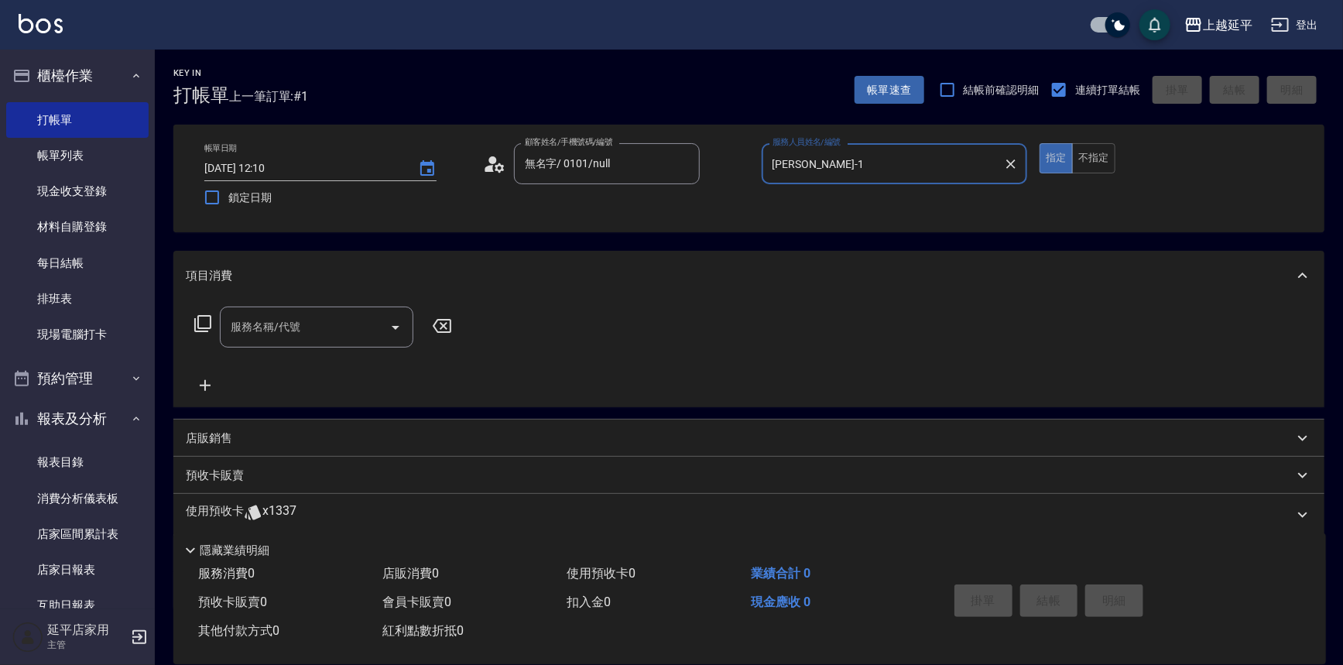
click at [389, 321] on icon "Open" at bounding box center [395, 327] width 19 height 19
type input "[PERSON_NAME]-1"
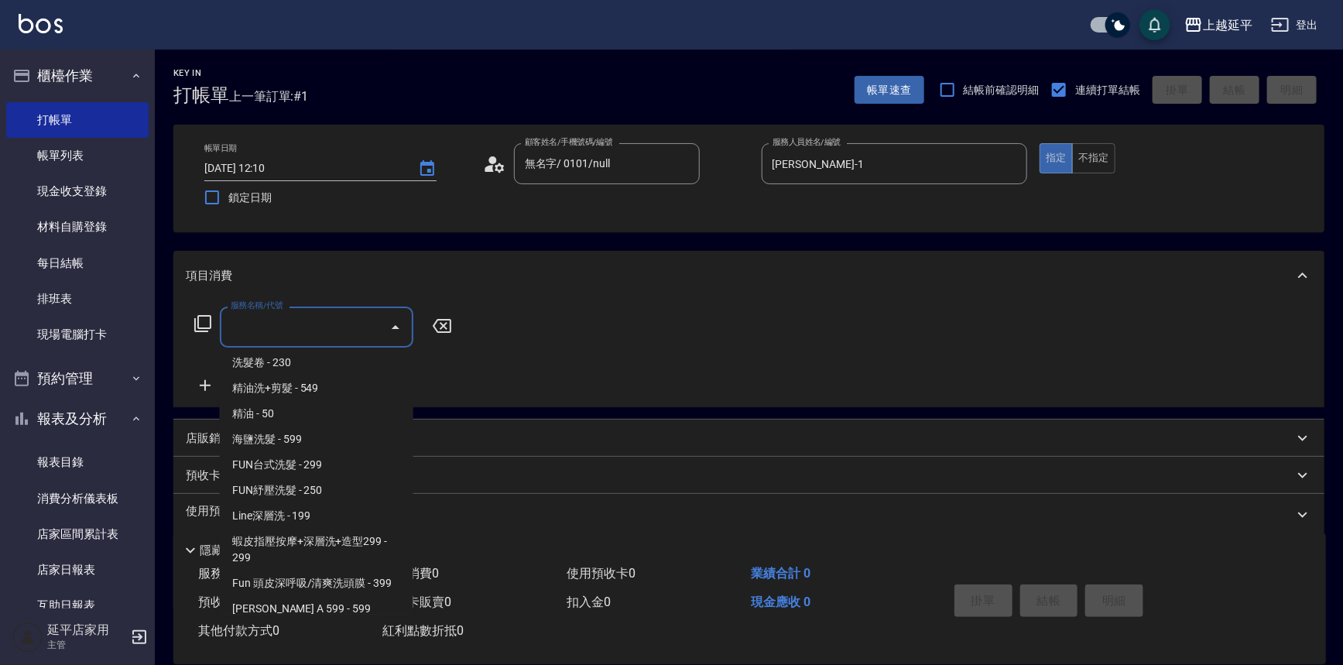
scroll to position [351, 0]
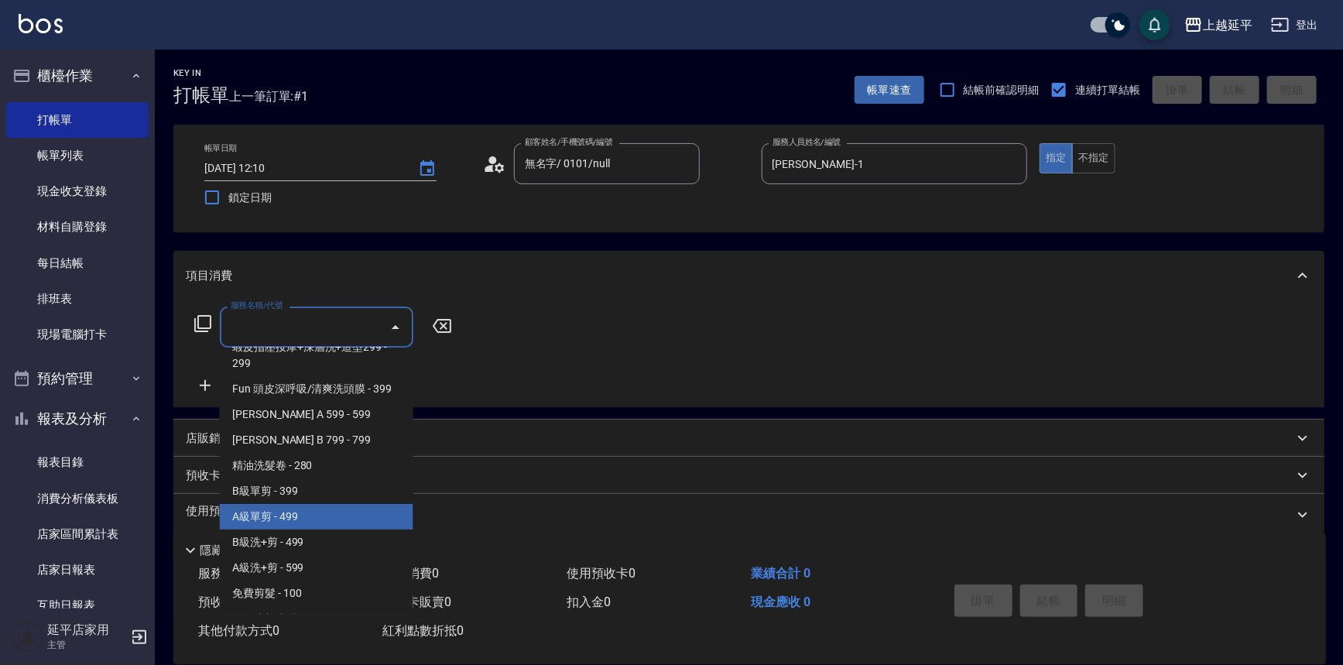
click at [337, 519] on span "A級單剪 - 499" at bounding box center [317, 517] width 194 height 26
type input "A級單剪(202)"
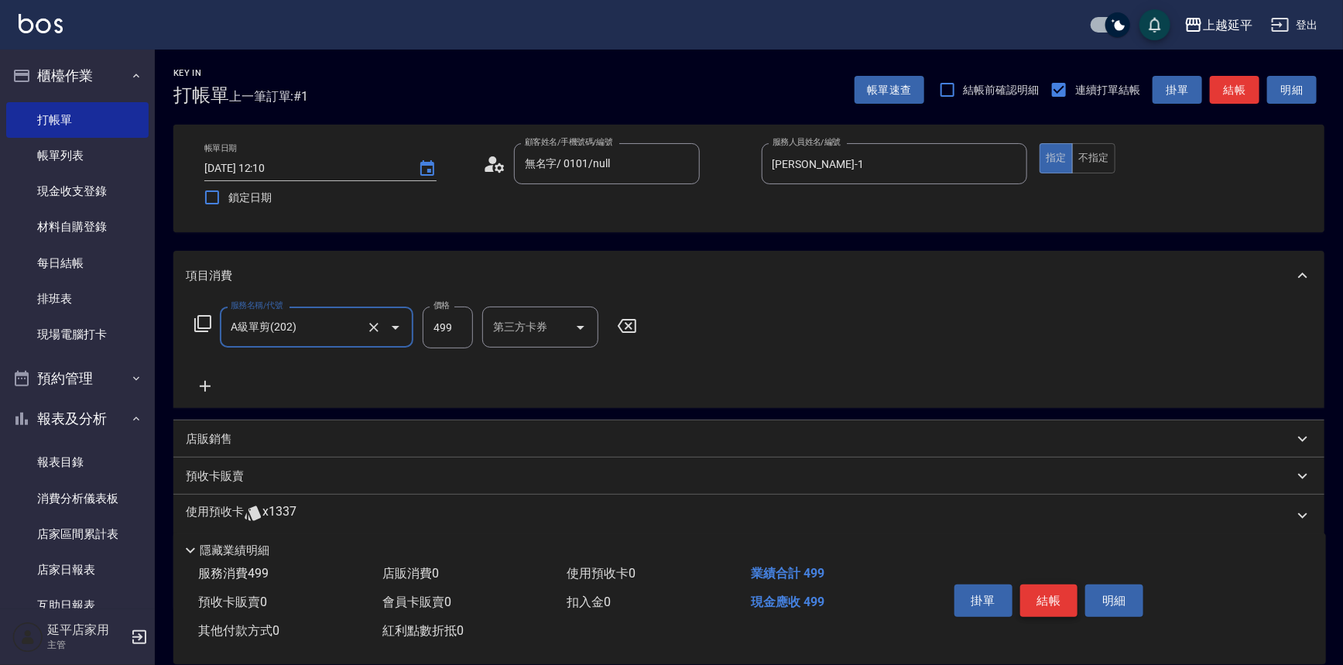
click at [1035, 588] on button "結帳" at bounding box center [1049, 601] width 58 height 33
